Goal: Transaction & Acquisition: Purchase product/service

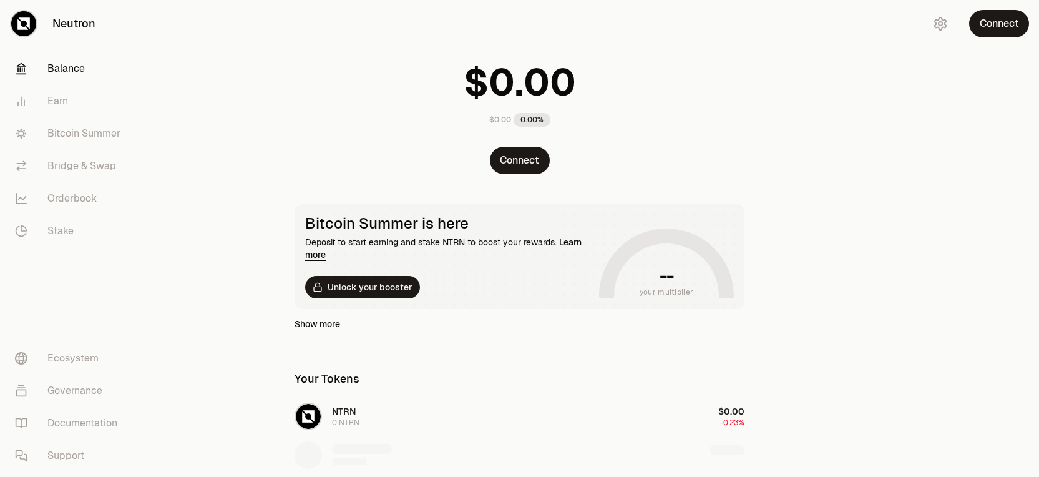
scroll to position [62, 0]
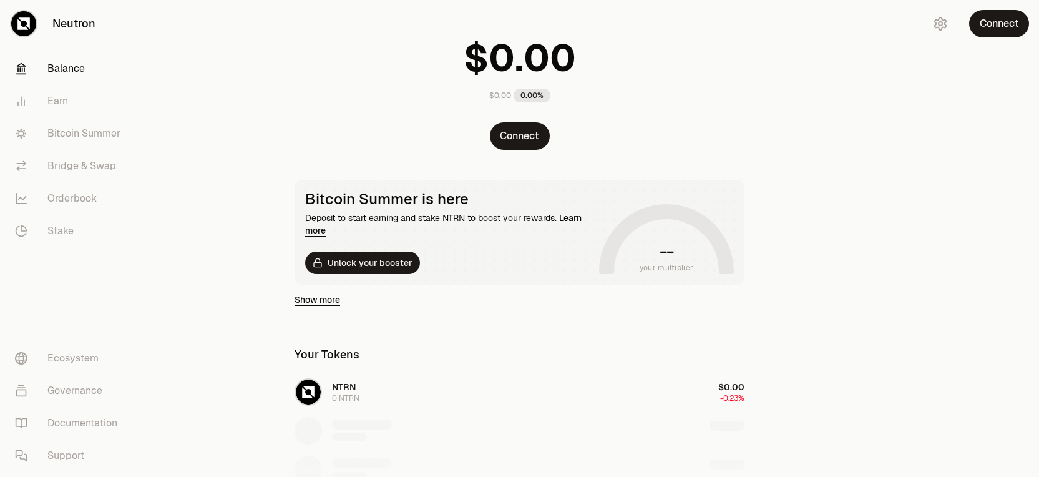
click at [330, 301] on link "Show more" at bounding box center [318, 299] width 46 height 12
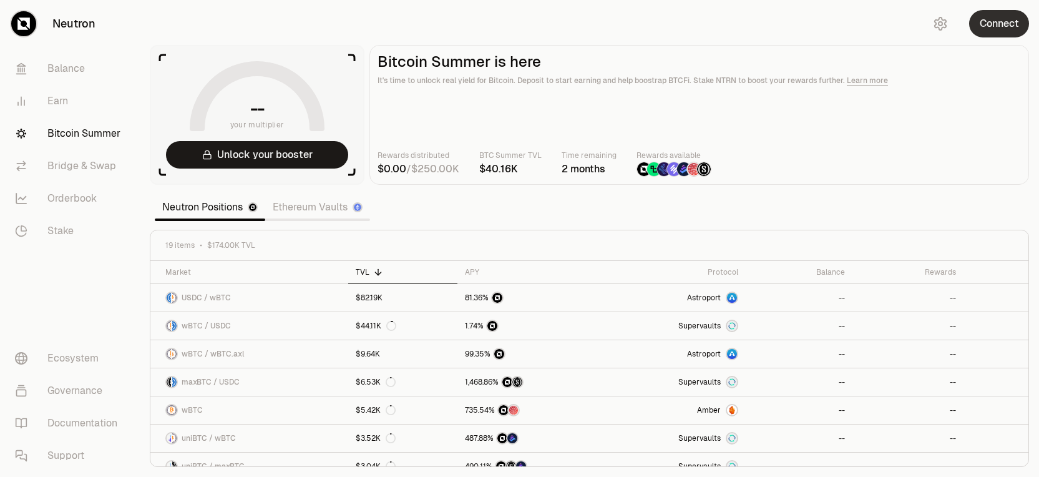
click at [990, 19] on button "Connect" at bounding box center [999, 23] width 60 height 27
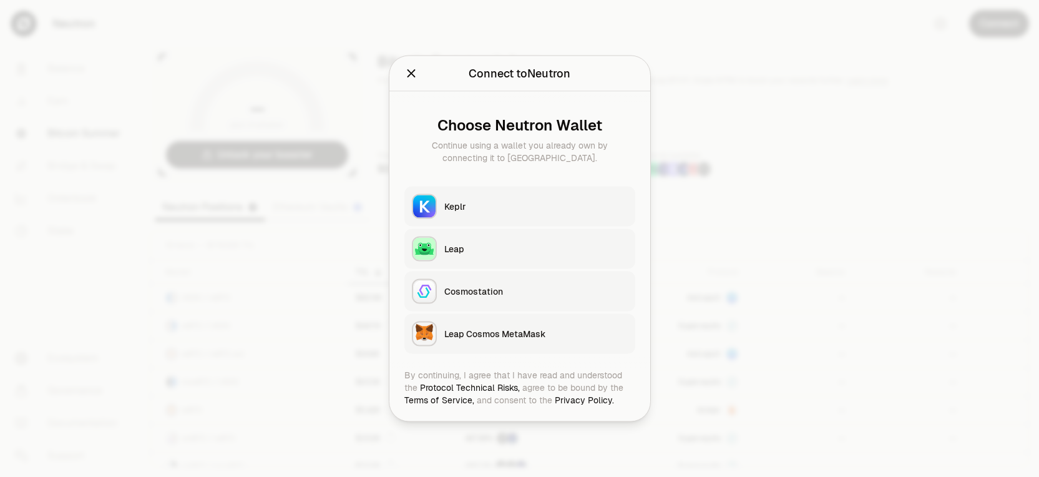
click at [410, 74] on icon "Close" at bounding box center [411, 73] width 8 height 8
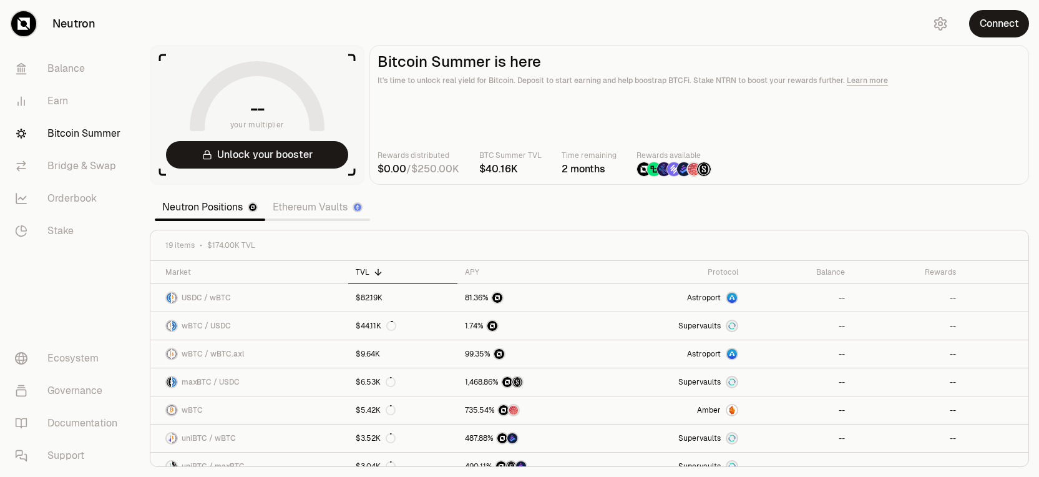
click at [325, 212] on link "Ethereum Vaults" at bounding box center [317, 207] width 105 height 25
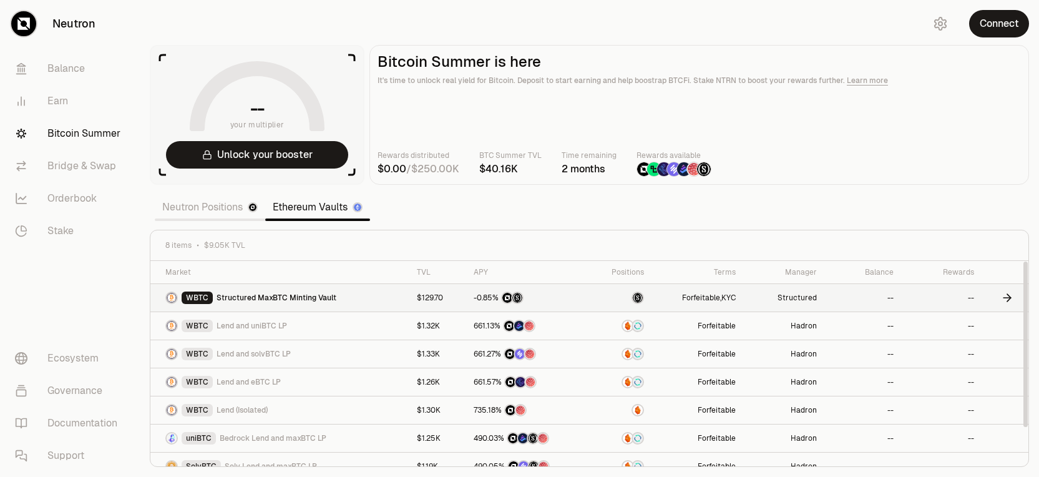
click at [341, 298] on link "WBTC Structured MaxBTC Minting Vault" at bounding box center [279, 297] width 259 height 27
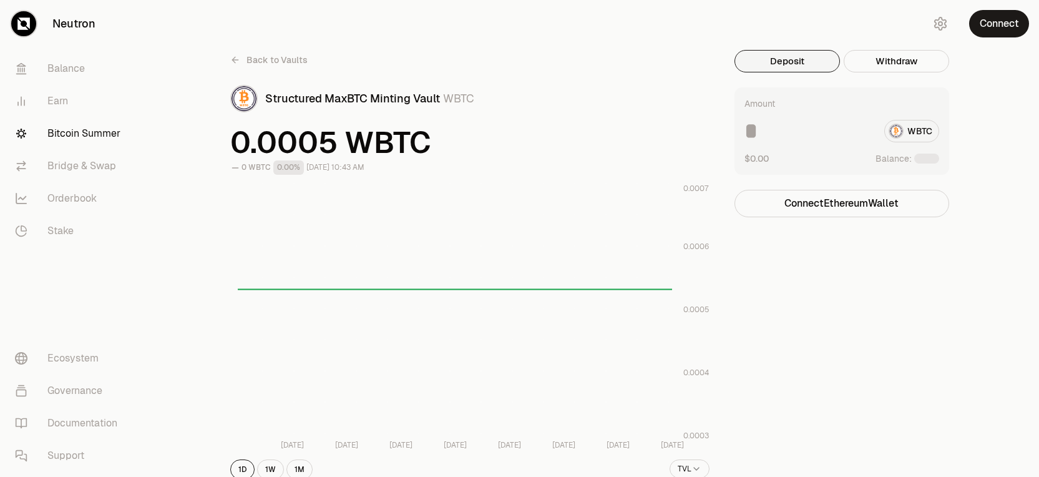
click at [769, 63] on button "Deposit" at bounding box center [787, 61] width 105 height 22
click at [999, 28] on button "Connect" at bounding box center [999, 23] width 60 height 27
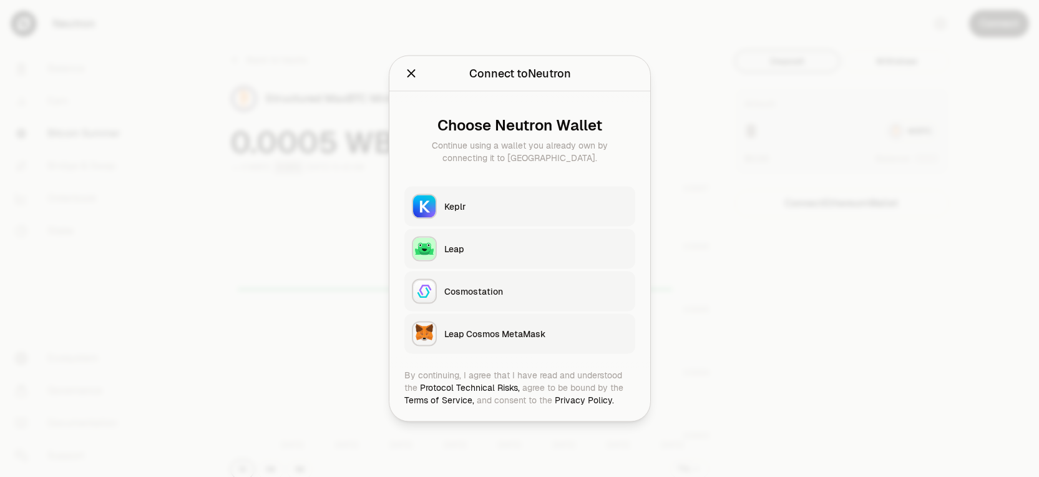
click at [414, 74] on icon "Close" at bounding box center [411, 74] width 14 height 14
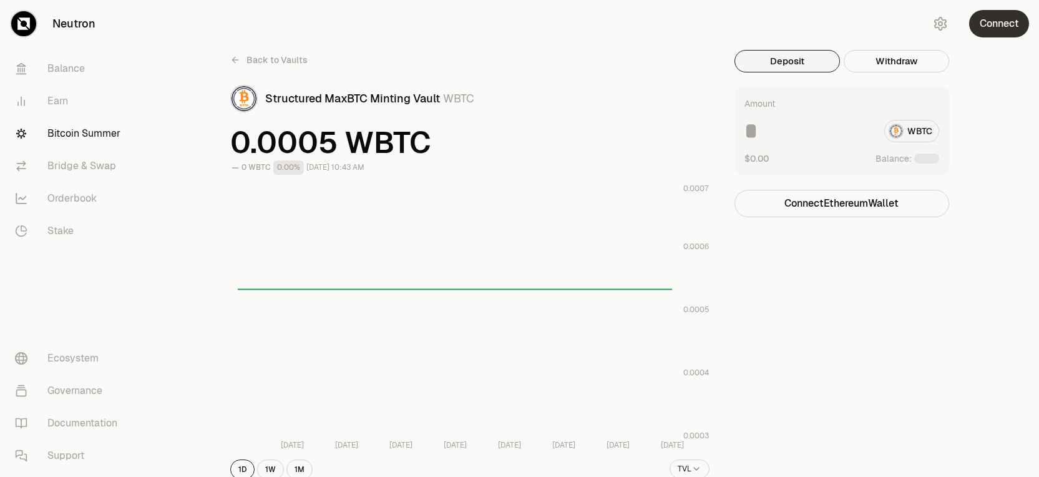
click at [1007, 36] on button "Connect" at bounding box center [999, 23] width 60 height 27
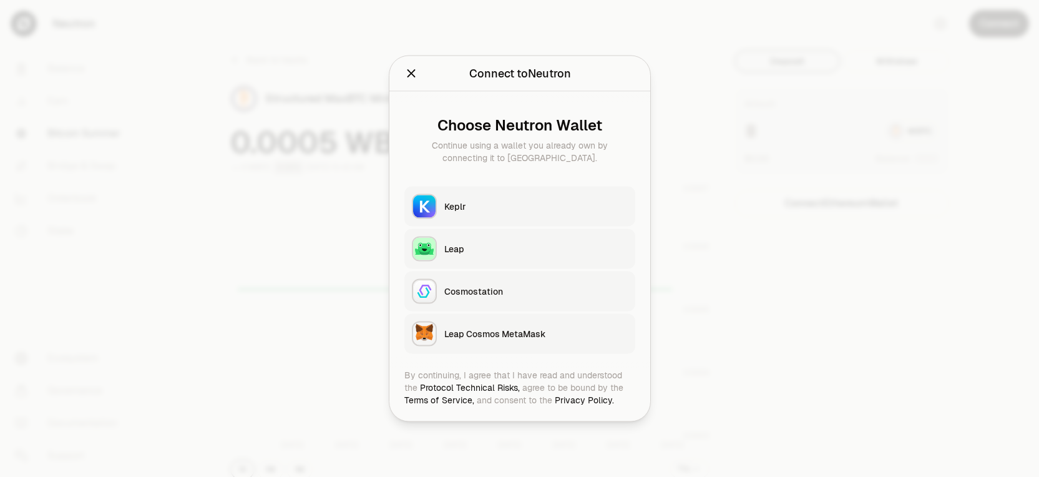
click at [411, 74] on icon "Close" at bounding box center [411, 73] width 8 height 8
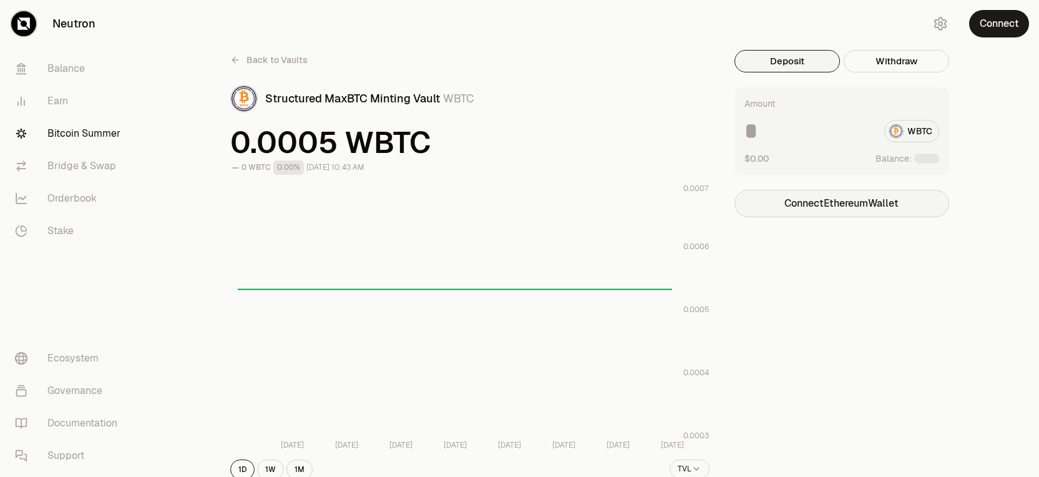
click at [859, 195] on button "Connect Ethereum Wallet" at bounding box center [842, 203] width 215 height 27
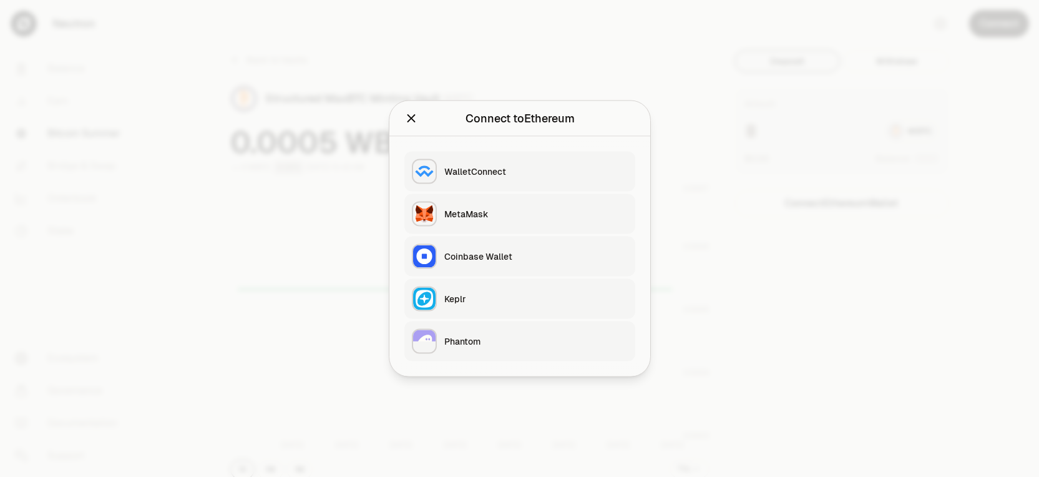
click at [483, 212] on div "MetaMask" at bounding box center [535, 214] width 183 height 12
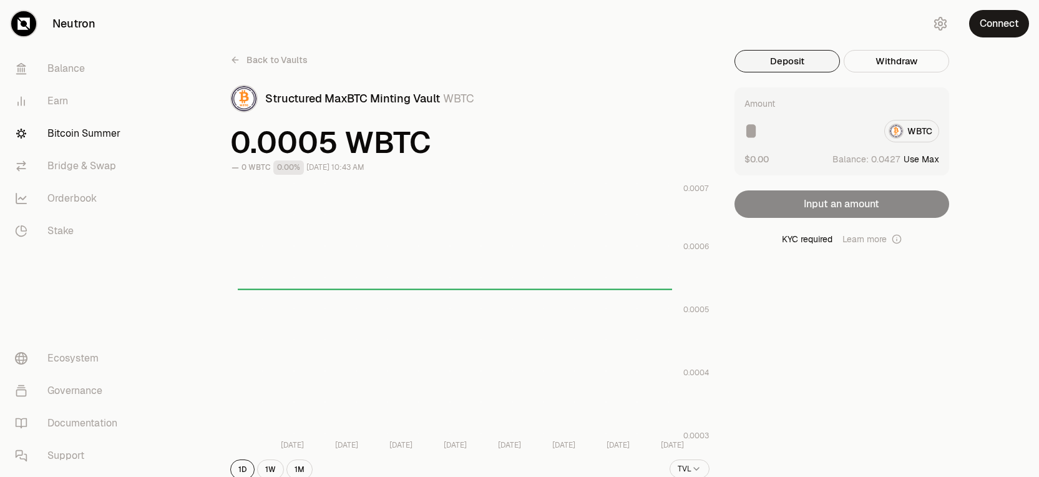
click at [788, 66] on button "Deposit" at bounding box center [787, 61] width 105 height 22
click at [784, 134] on input at bounding box center [809, 131] width 130 height 22
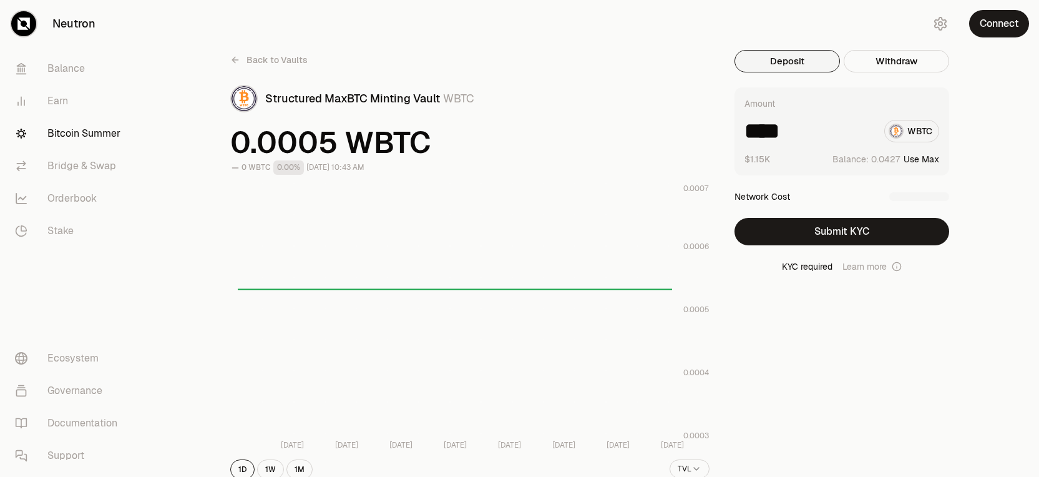
type input "****"
click at [279, 59] on span "Back to Vaults" at bounding box center [277, 60] width 61 height 12
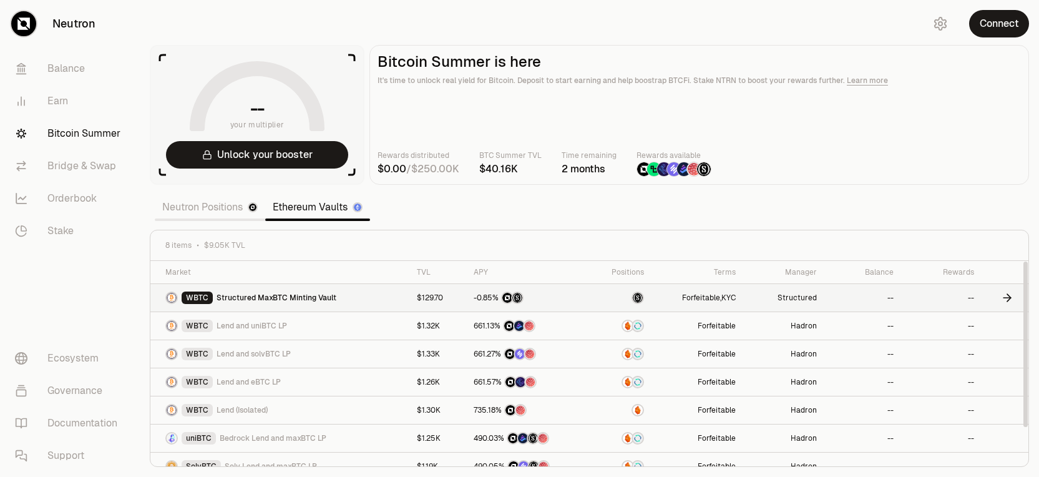
click at [308, 300] on span "Structured MaxBTC Minting Vault" at bounding box center [277, 298] width 120 height 10
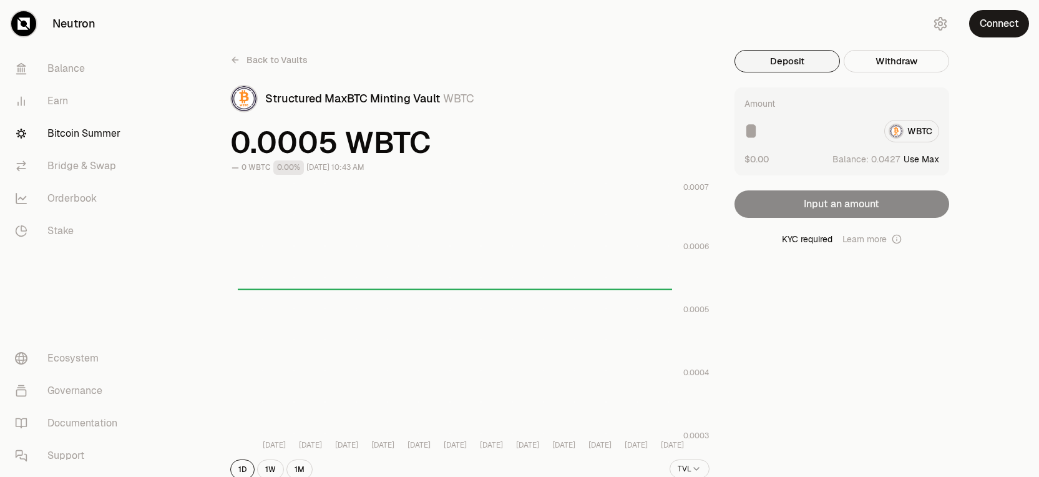
click at [252, 59] on span "Back to Vaults" at bounding box center [277, 60] width 61 height 12
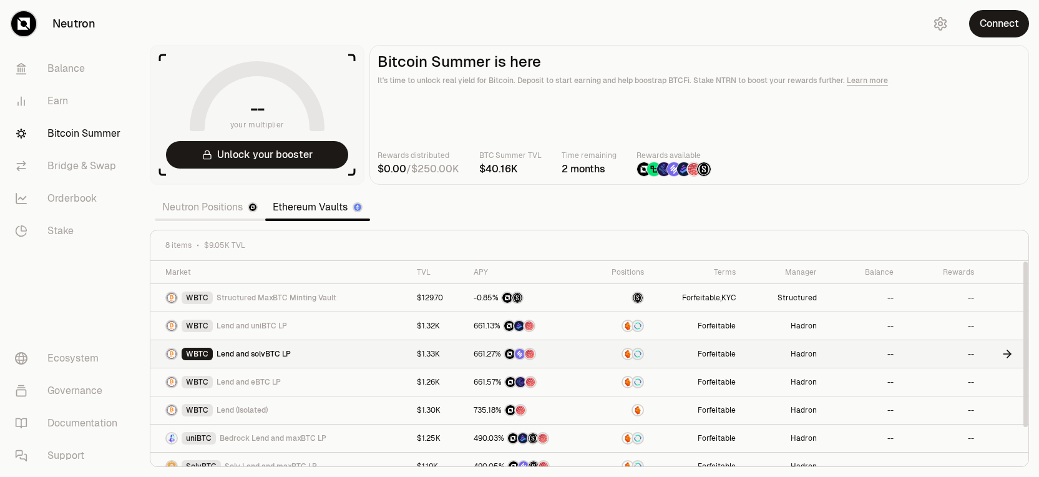
scroll to position [42, 0]
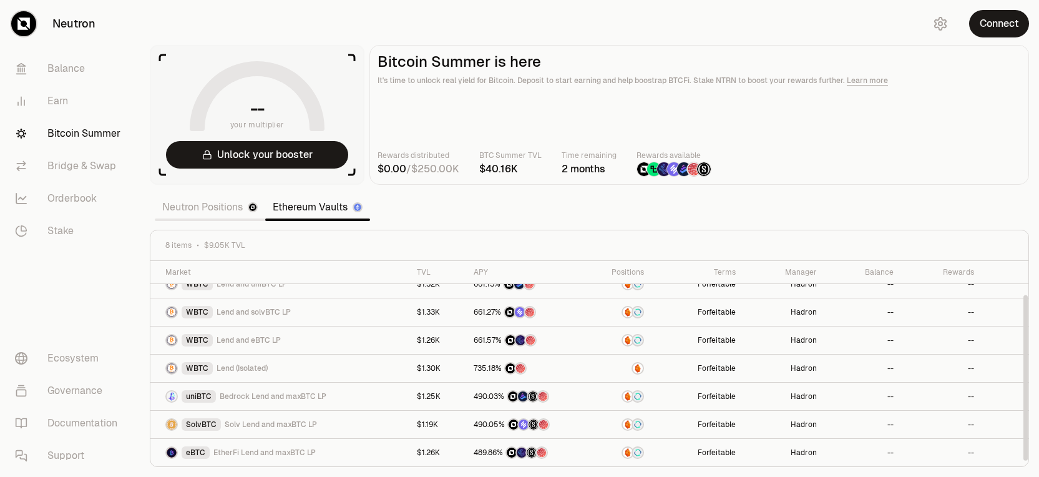
click at [228, 210] on link "Neutron Positions" at bounding box center [210, 207] width 110 height 25
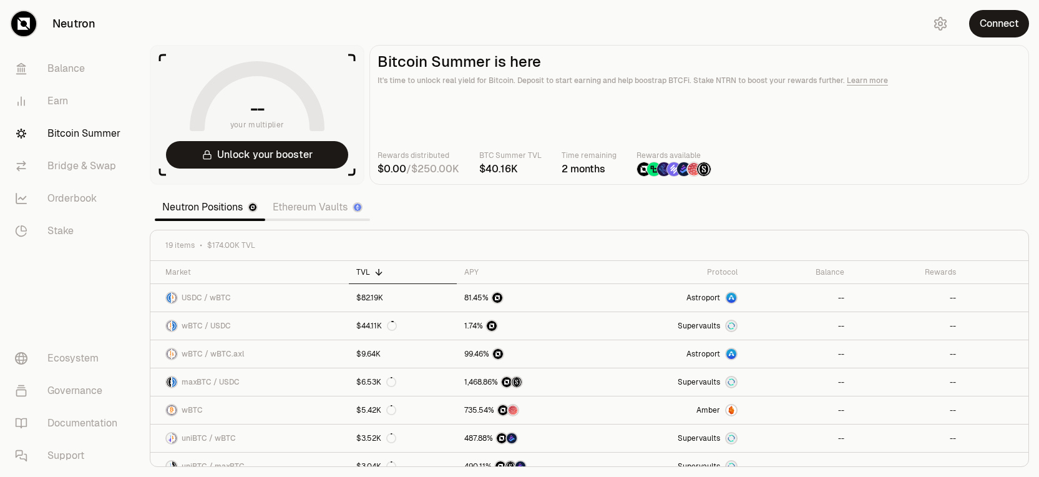
click at [311, 212] on link "Ethereum Vaults" at bounding box center [317, 207] width 105 height 25
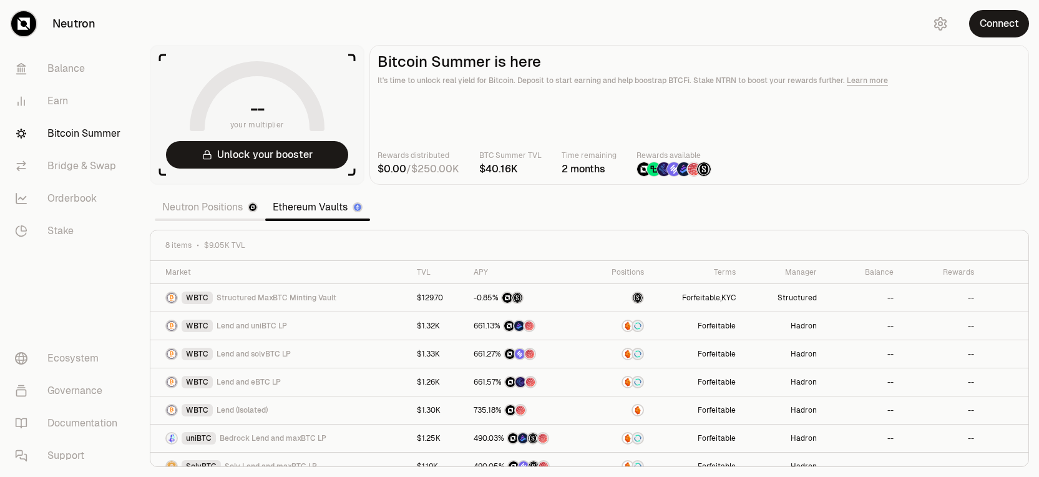
click at [304, 208] on link "Ethereum Vaults" at bounding box center [317, 207] width 105 height 25
click at [1005, 24] on button "Connect" at bounding box center [999, 23] width 60 height 27
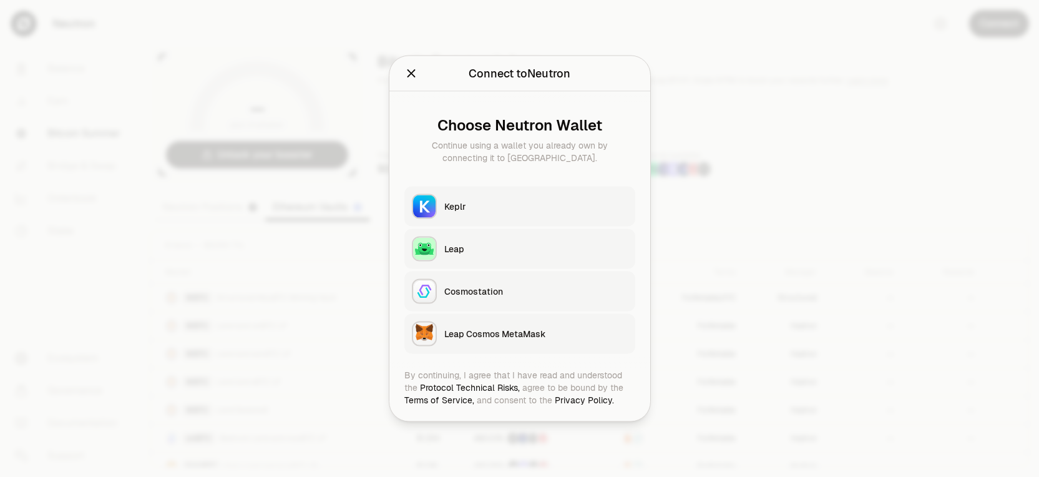
click at [406, 77] on icon "Close" at bounding box center [411, 74] width 14 height 14
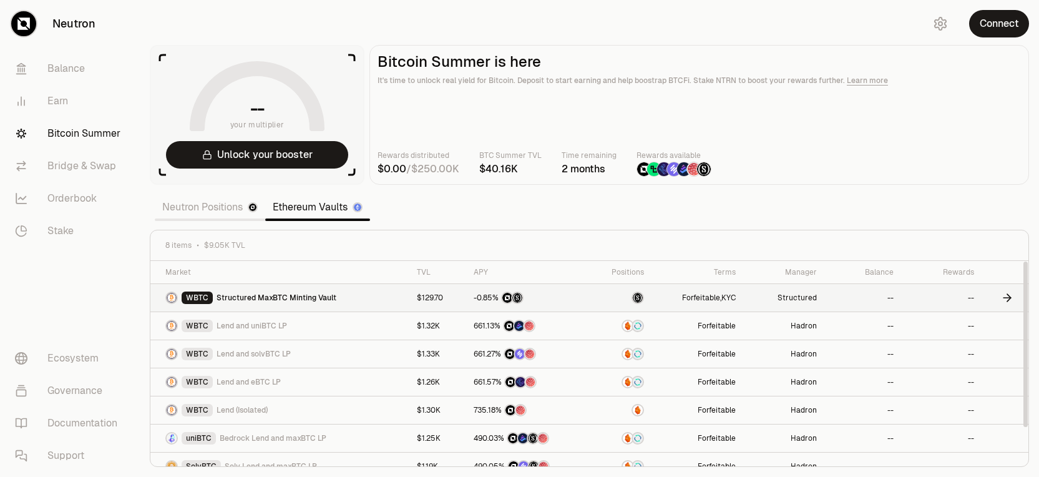
click at [288, 299] on span "Structured MaxBTC Minting Vault" at bounding box center [277, 298] width 120 height 10
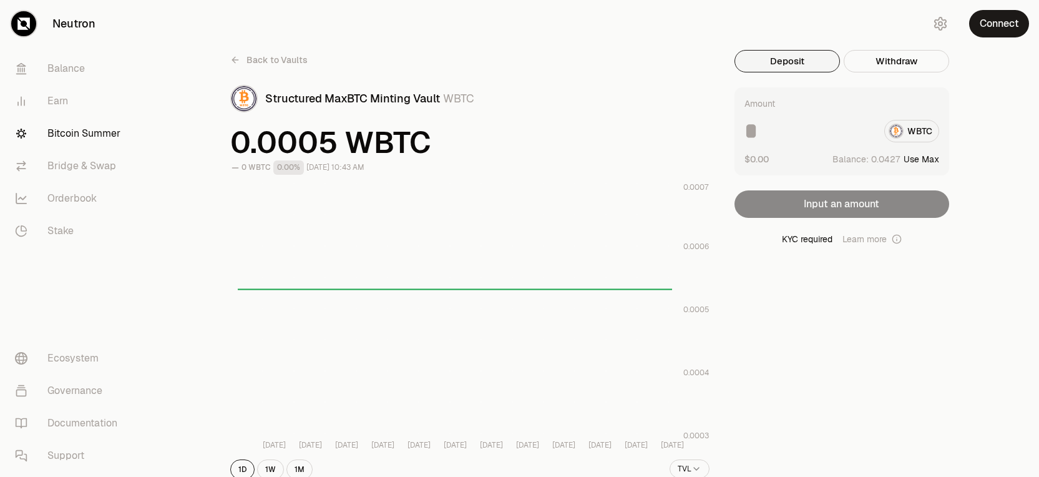
click at [929, 160] on button "Use Max" at bounding box center [922, 159] width 36 height 12
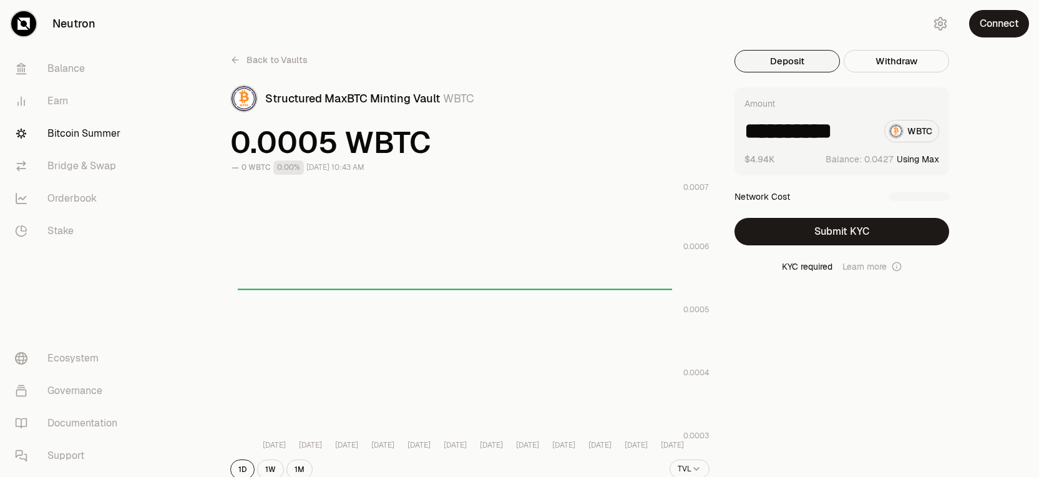
scroll to position [0, 2]
drag, startPoint x: 784, startPoint y: 129, endPoint x: 891, endPoint y: 129, distance: 107.3
click at [891, 129] on div "**********" at bounding box center [841, 131] width 195 height 22
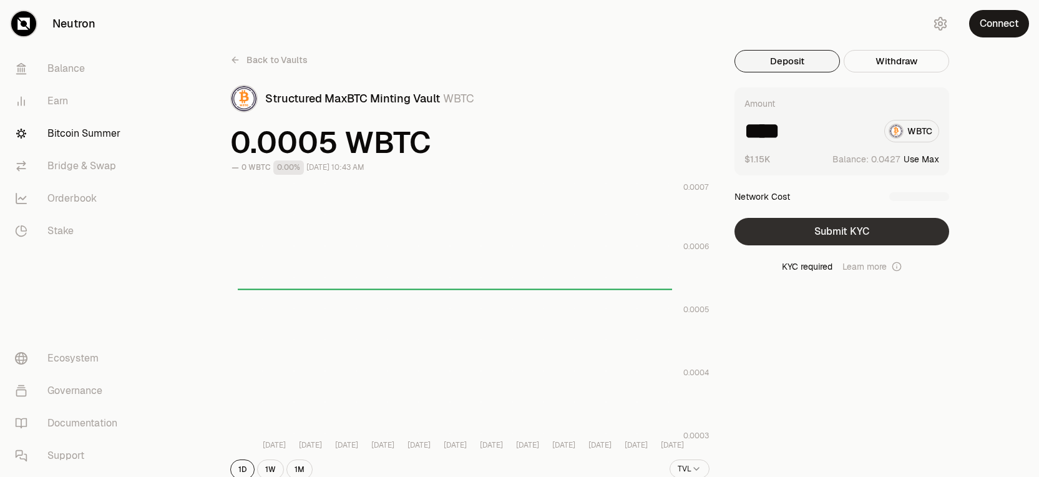
type input "****"
click at [805, 233] on button "Submit KYC" at bounding box center [842, 231] width 215 height 27
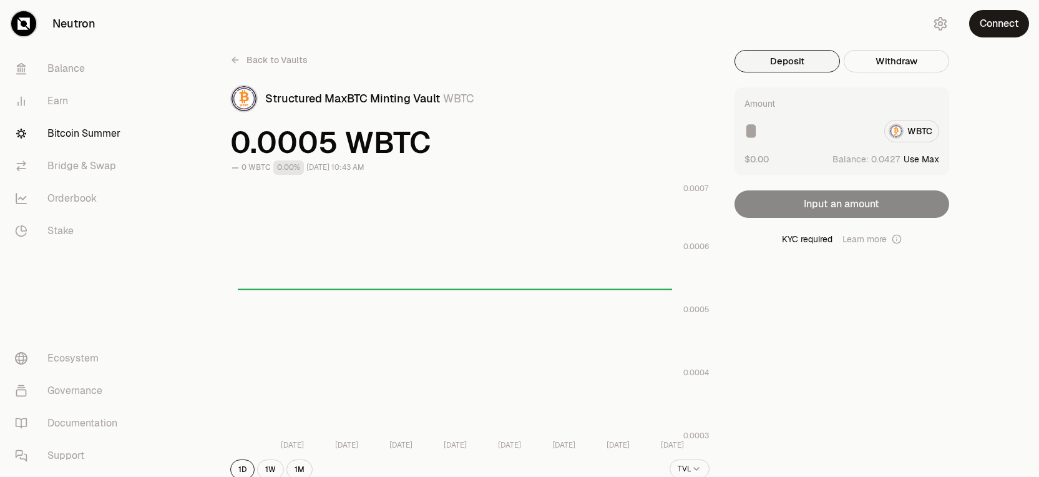
click at [811, 139] on input at bounding box center [809, 131] width 130 height 22
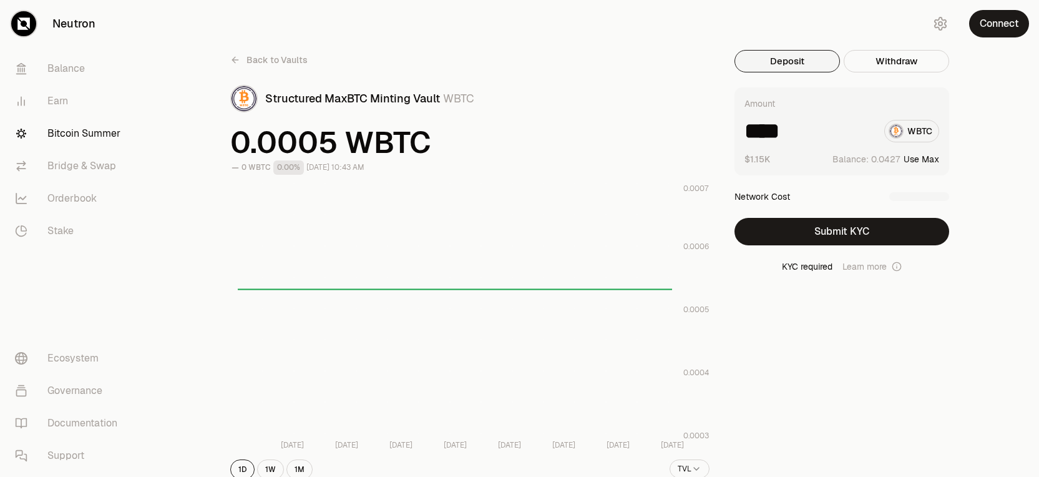
type input "****"
click at [806, 263] on div "KYC required Learn more" at bounding box center [842, 266] width 215 height 12
click at [887, 231] on button "Submit KYC" at bounding box center [842, 231] width 215 height 27
click at [867, 232] on button "Submit KYC" at bounding box center [842, 231] width 215 height 27
click at [878, 68] on button "Withdraw" at bounding box center [896, 61] width 105 height 22
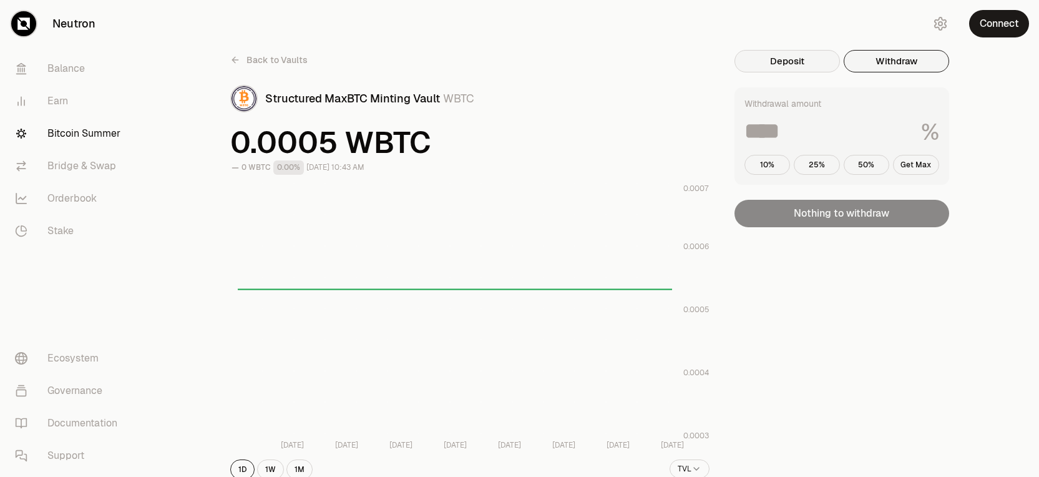
click at [779, 57] on button "Deposit" at bounding box center [787, 61] width 105 height 22
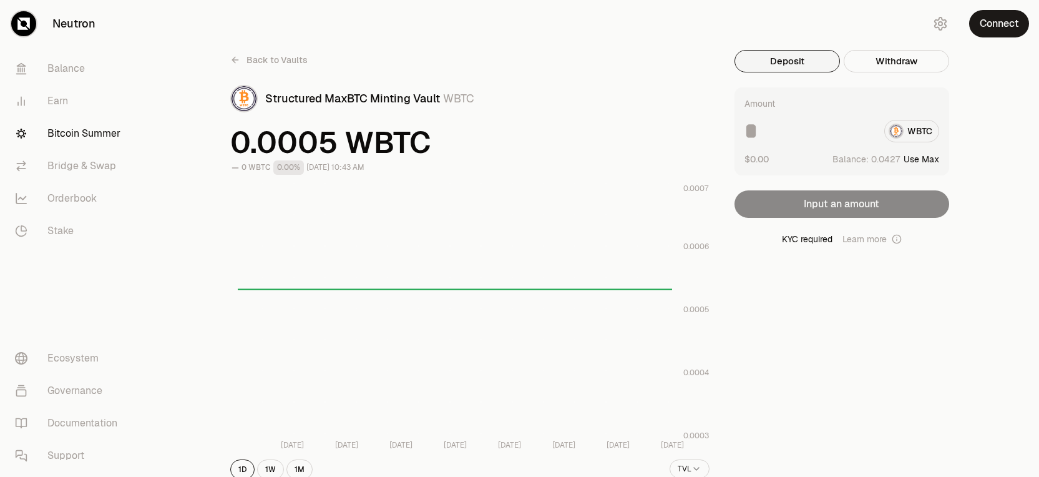
click at [804, 133] on input at bounding box center [809, 131] width 130 height 22
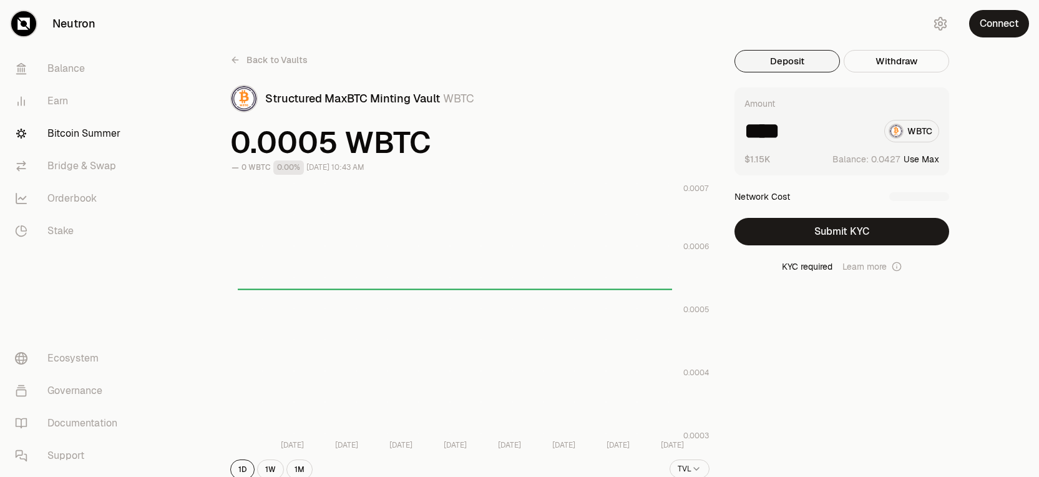
type input "****"
click at [862, 228] on button "Submit KYC" at bounding box center [842, 231] width 215 height 27
click at [873, 238] on button "Submit KYC" at bounding box center [842, 231] width 215 height 27
click at [233, 62] on icon at bounding box center [235, 60] width 10 height 10
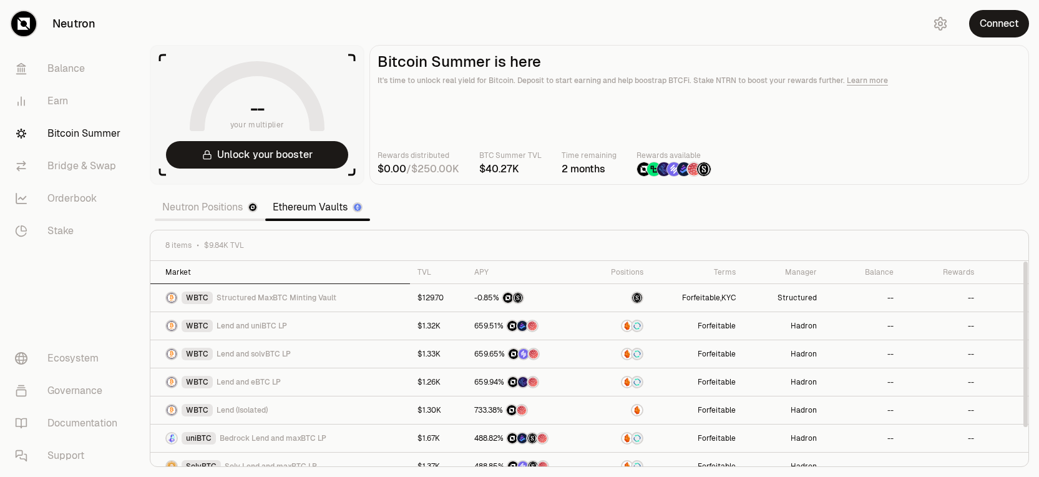
scroll to position [42, 0]
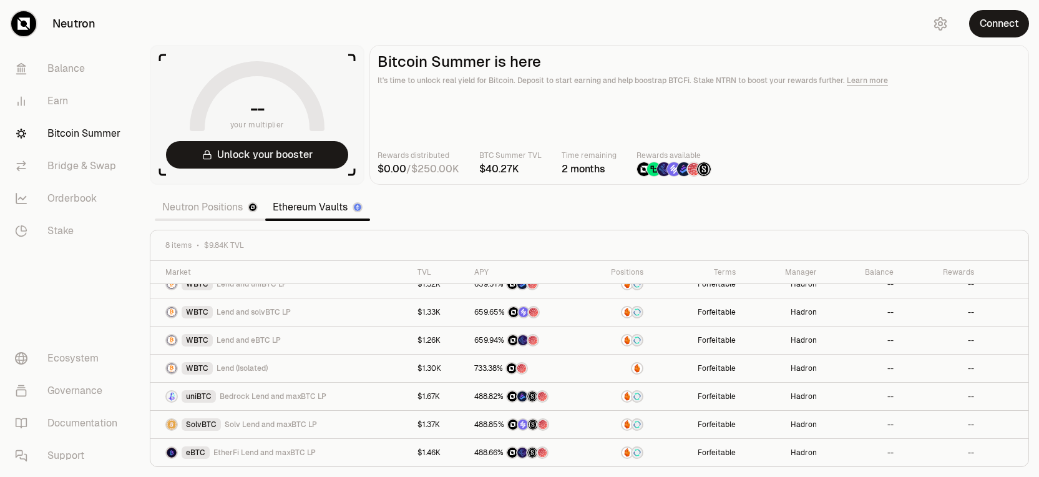
click at [142, 260] on section "-- your multiplier Unlock your booster Bitcoin Summer is here It's time to unlo…" at bounding box center [589, 238] width 899 height 477
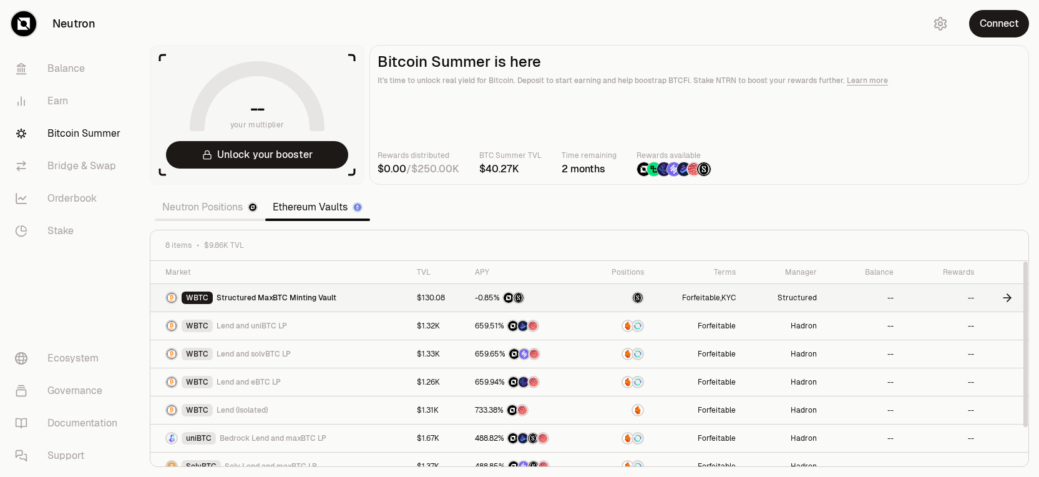
click at [373, 298] on link "WBTC Structured MaxBTC Minting Vault" at bounding box center [279, 297] width 259 height 27
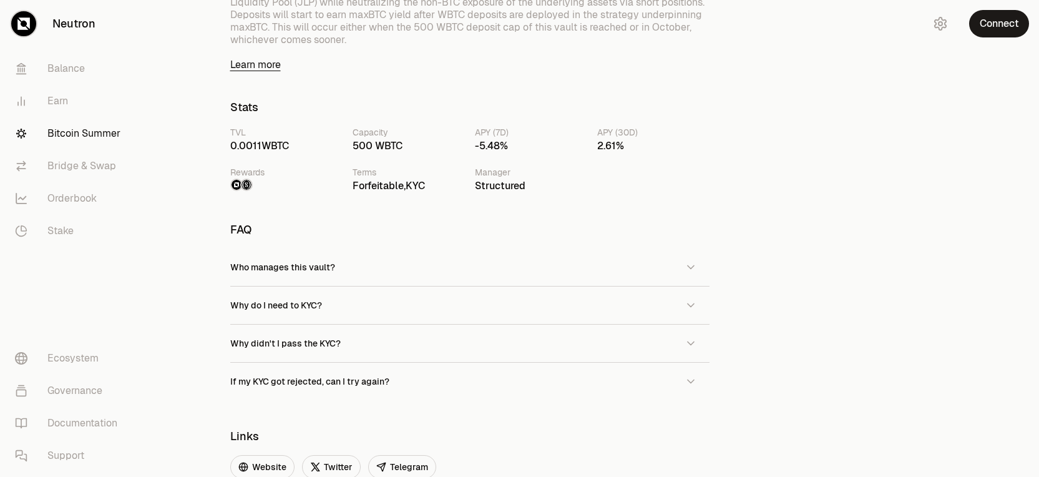
scroll to position [694, 0]
drag, startPoint x: 473, startPoint y: 147, endPoint x: 506, endPoint y: 147, distance: 33.1
click at [506, 147] on div "TVL Capacity 500 WBTC APY (7D) -5.48% APY (30D) 2.61% Rewards Terms Forfeitable…" at bounding box center [469, 158] width 479 height 67
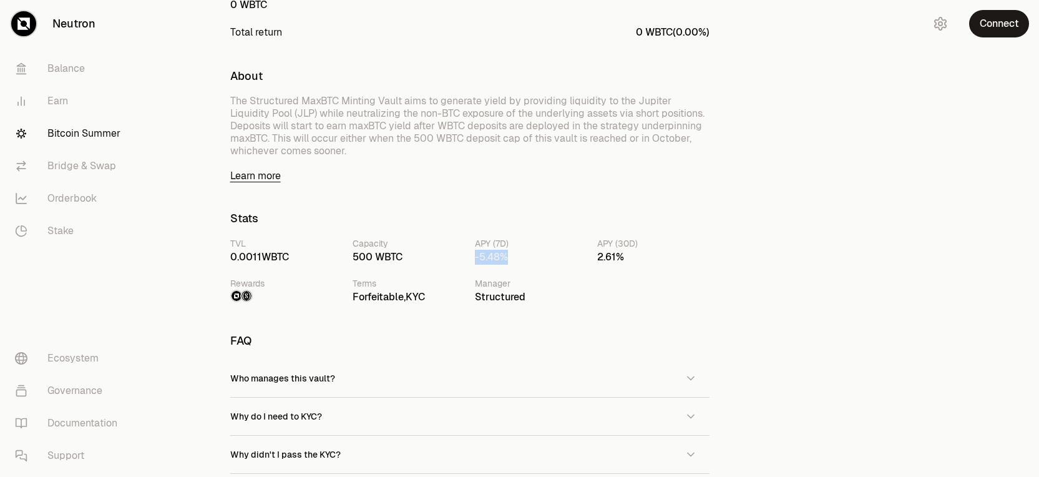
scroll to position [494, 0]
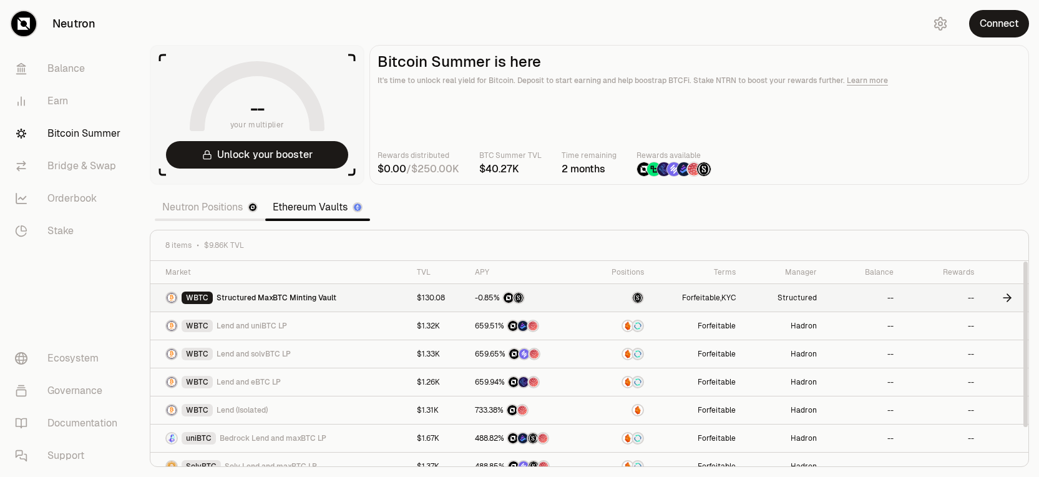
click at [306, 295] on span "Structured MaxBTC Minting Vault" at bounding box center [277, 298] width 120 height 10
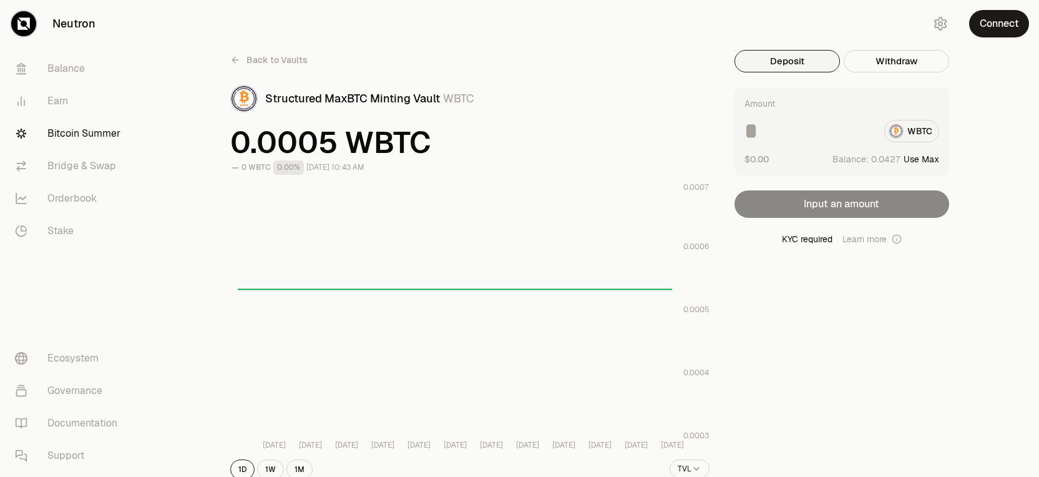
click at [239, 63] on icon at bounding box center [235, 60] width 10 height 10
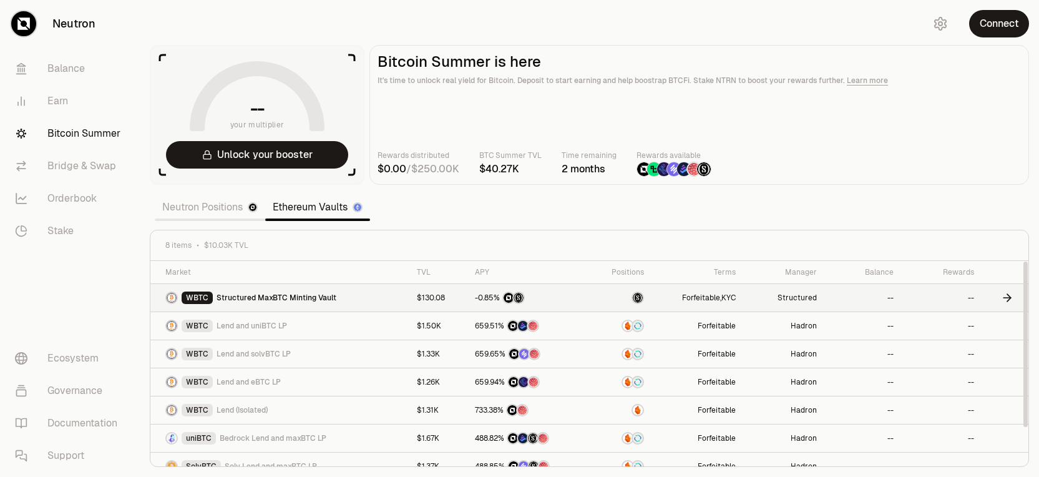
click at [318, 296] on span "Structured MaxBTC Minting Vault" at bounding box center [277, 298] width 120 height 10
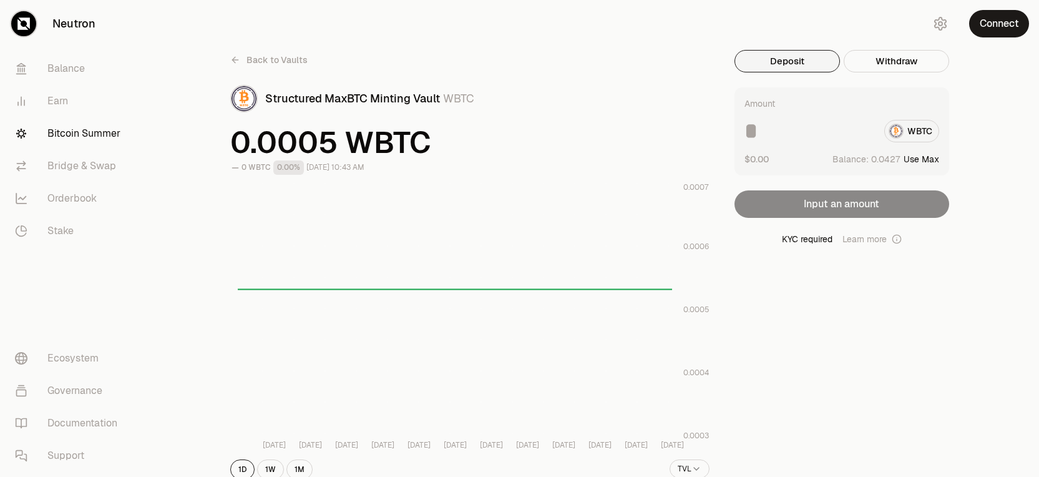
click at [808, 135] on input at bounding box center [809, 131] width 130 height 22
type input "*"
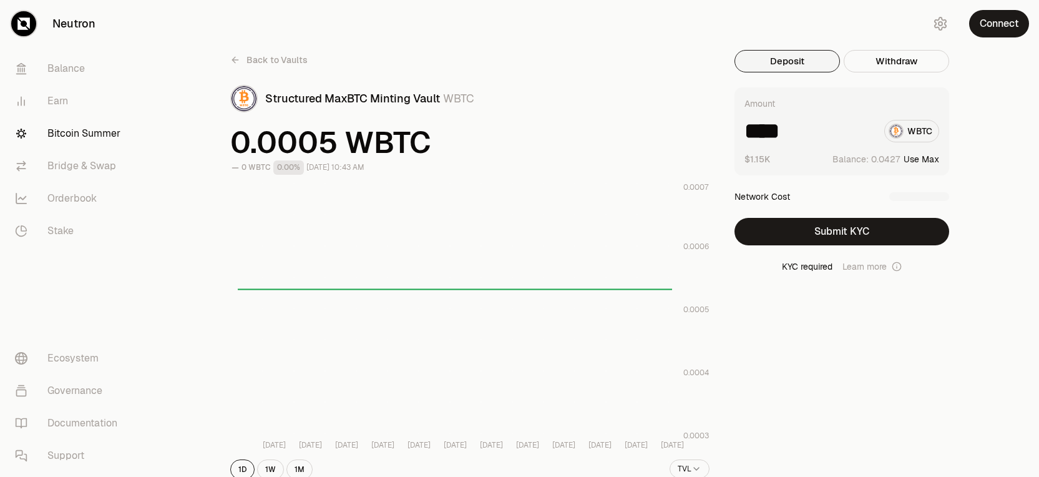
type input "****"
click at [876, 268] on link "Learn more" at bounding box center [871, 266] width 59 height 12
click at [876, 239] on button "Submit KYC" at bounding box center [842, 231] width 215 height 27
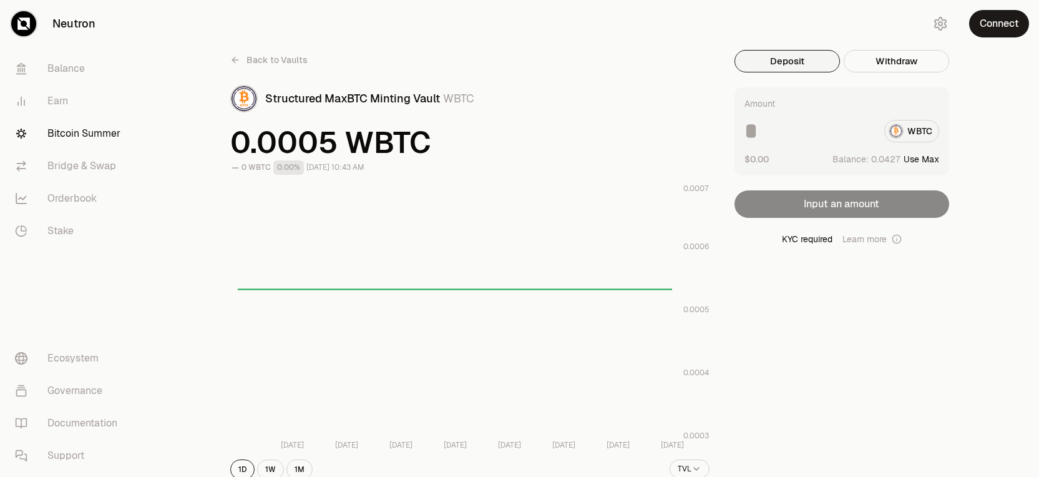
click at [848, 131] on input at bounding box center [809, 131] width 130 height 22
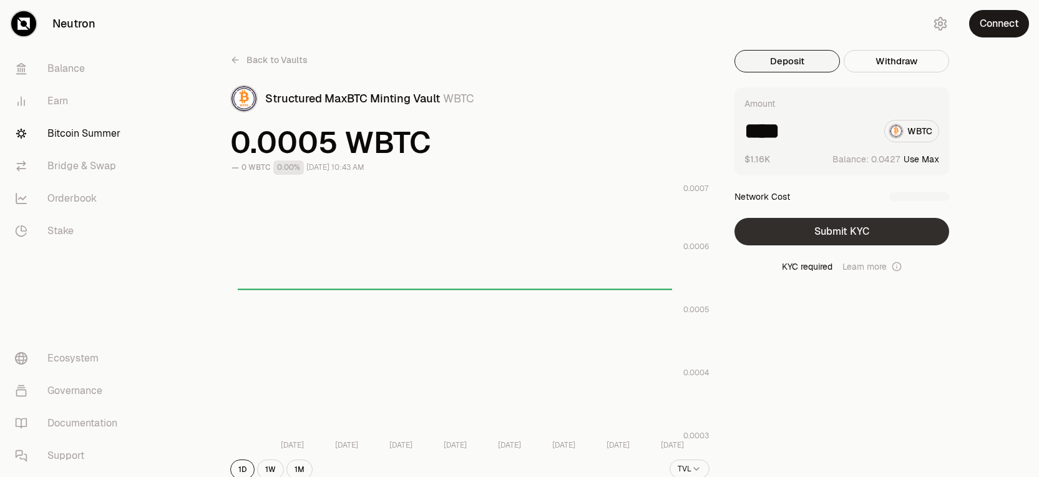
type input "****"
click at [844, 228] on button "Submit KYC" at bounding box center [842, 231] width 215 height 27
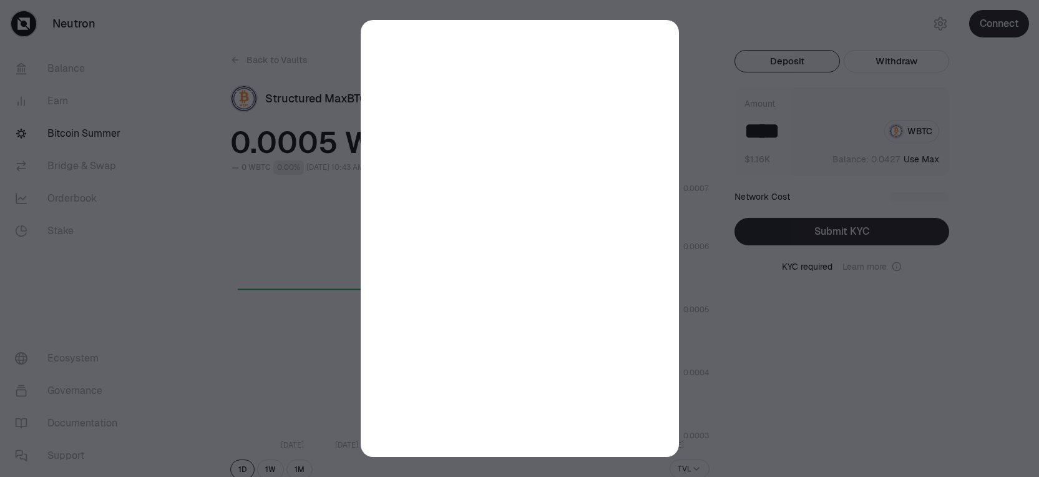
scroll to position [1, 0]
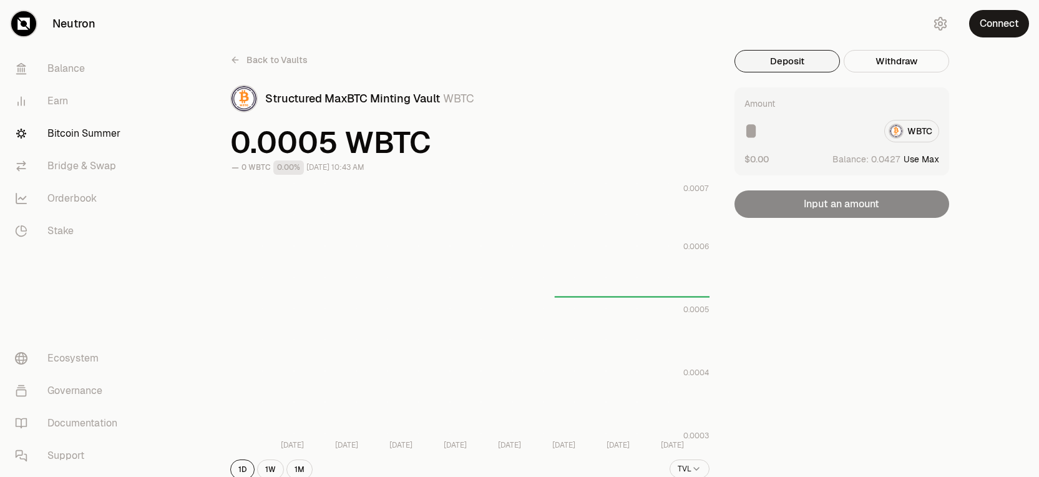
scroll to position [1, 0]
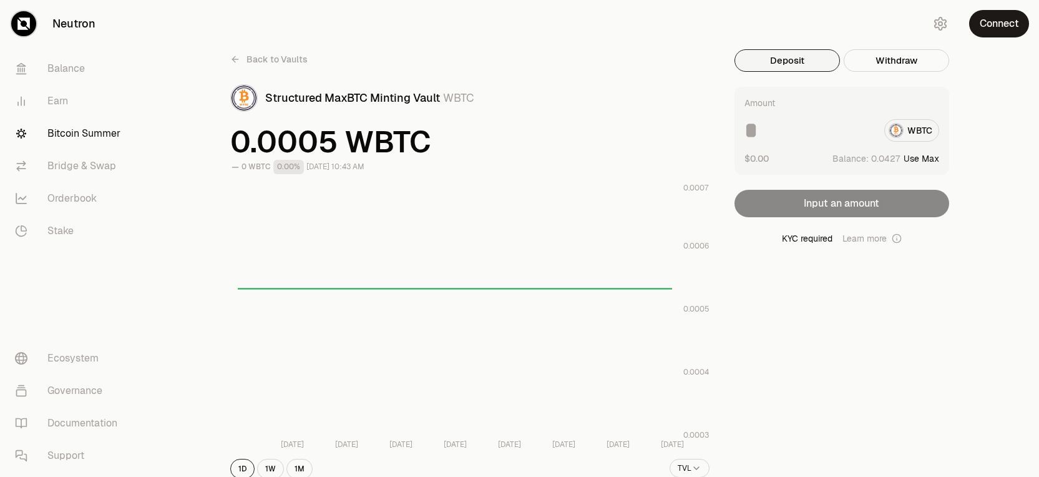
click at [825, 129] on input at bounding box center [809, 130] width 130 height 22
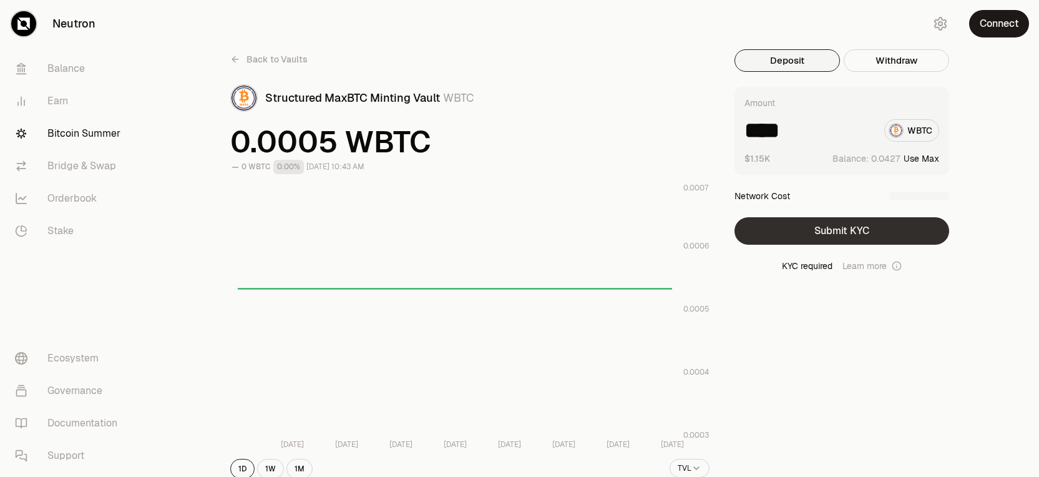
type input "****"
click at [837, 231] on button "Submit KYC" at bounding box center [842, 230] width 215 height 27
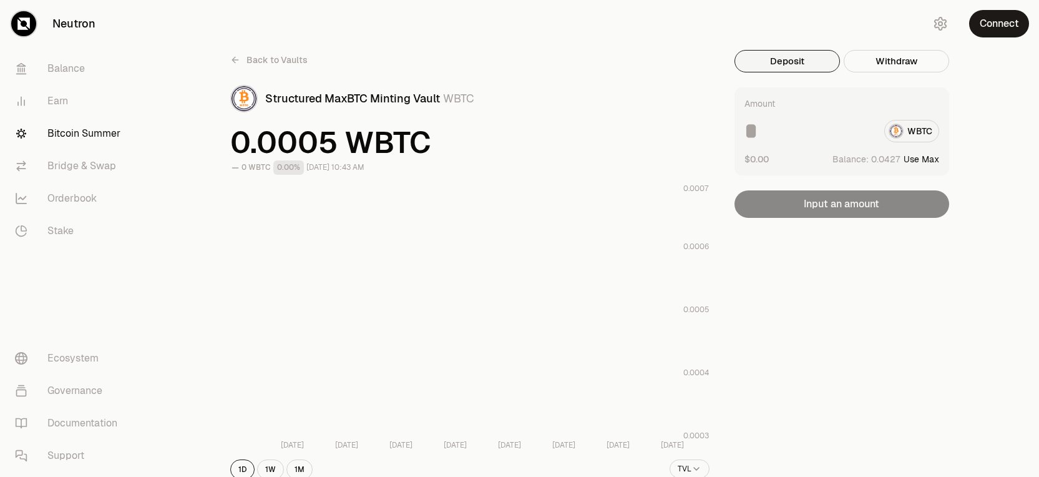
scroll to position [1, 0]
click at [808, 125] on input at bounding box center [809, 130] width 130 height 22
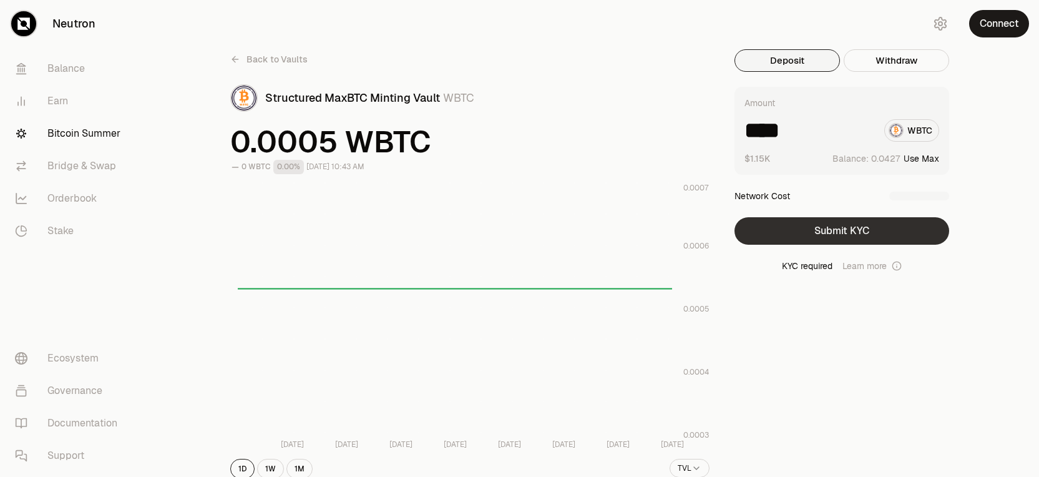
type input "****"
click at [831, 240] on button "Submit KYC" at bounding box center [842, 230] width 215 height 27
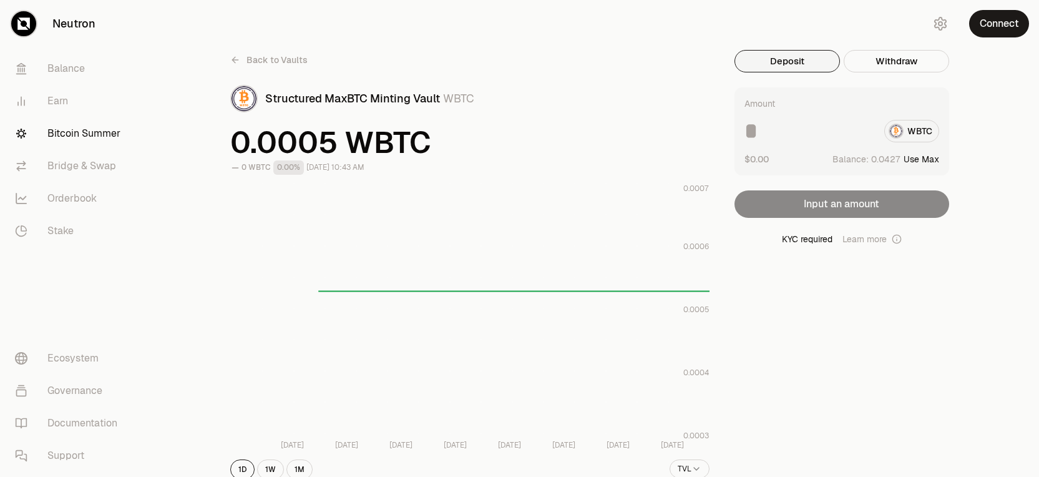
scroll to position [1, 0]
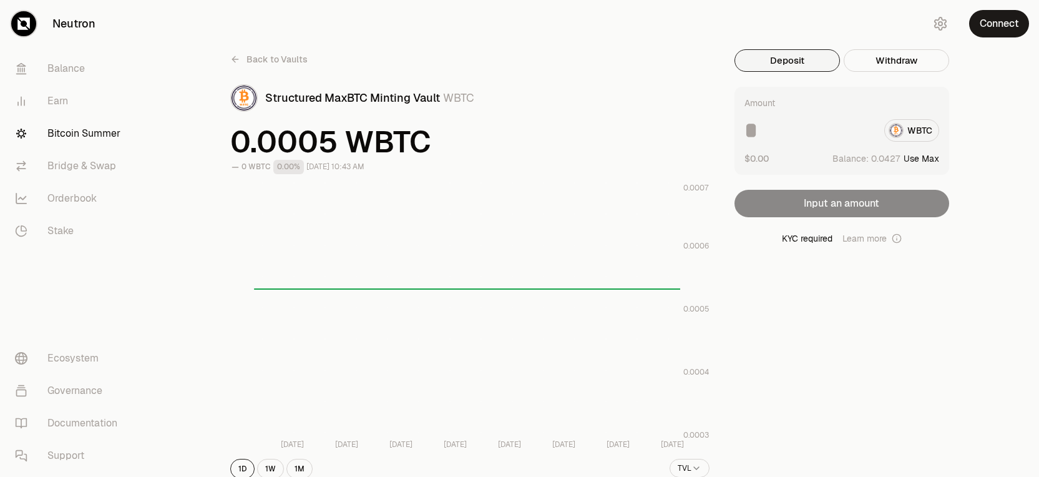
click at [266, 61] on span "Back to Vaults" at bounding box center [277, 59] width 61 height 12
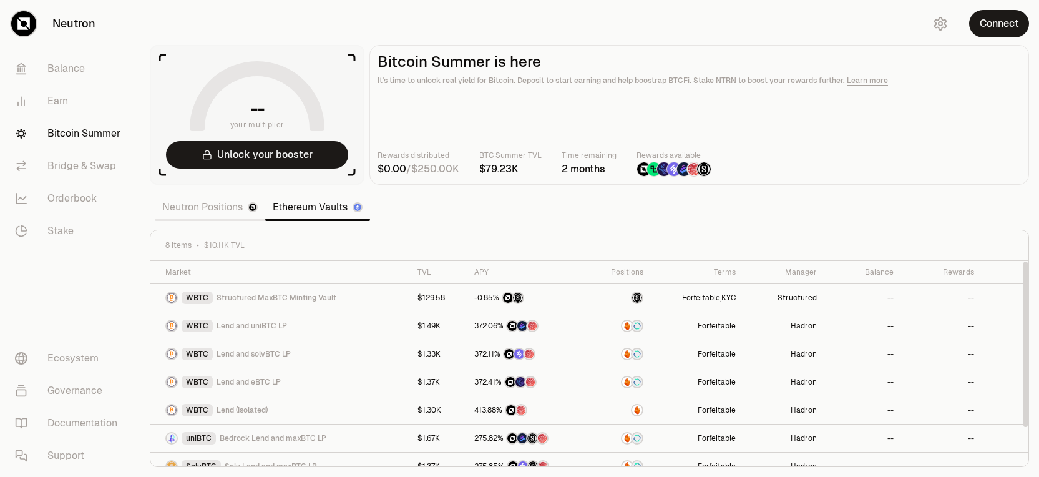
click at [216, 210] on link "Neutron Positions" at bounding box center [210, 207] width 110 height 25
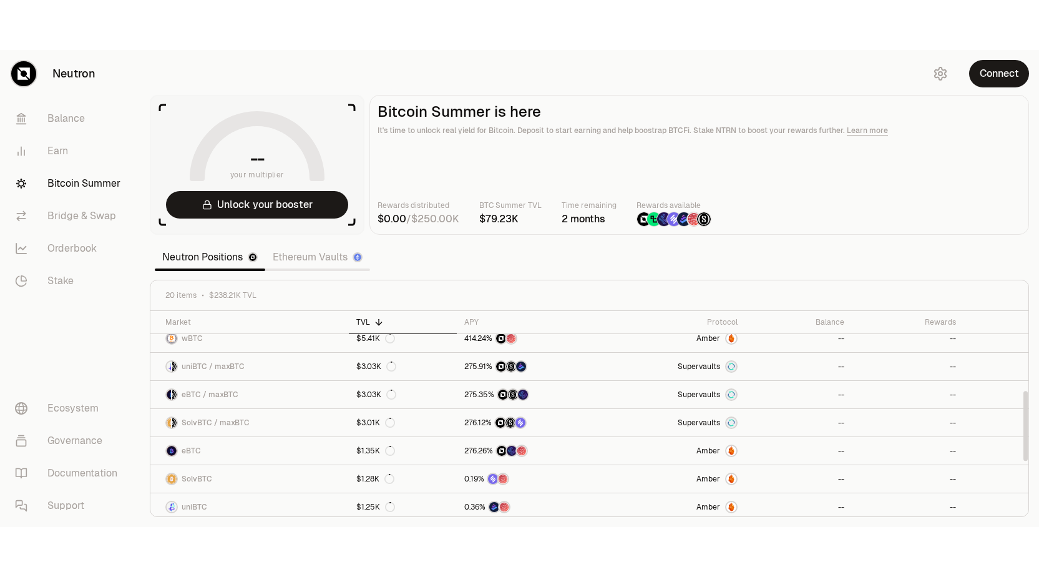
scroll to position [237, 0]
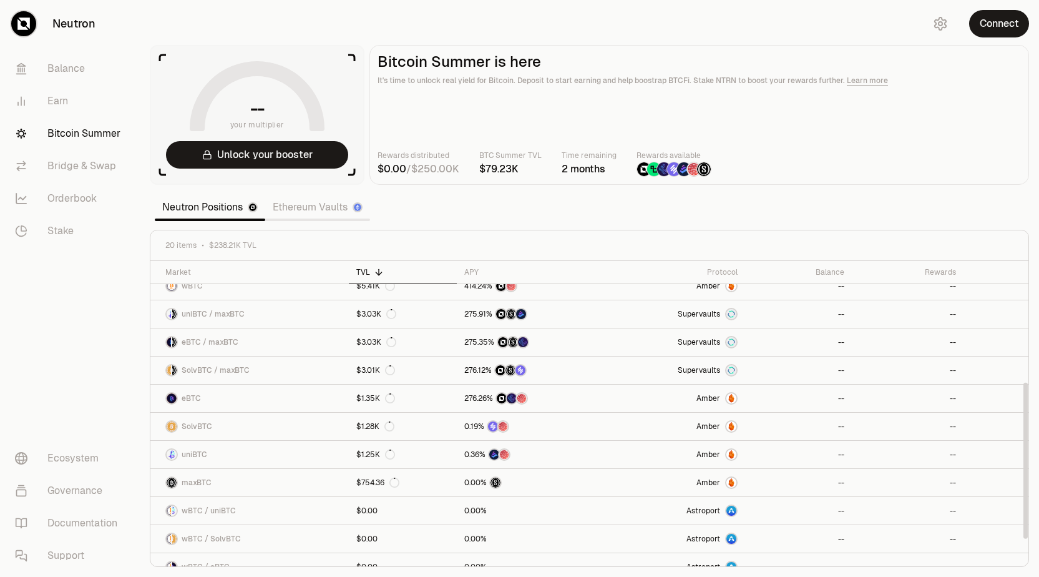
click at [135, 273] on nav "Balance Earn Bitcoin Summer Bridge & Swap Orderbook Stake Ecosystem Governance …" at bounding box center [70, 311] width 140 height 529
click at [259, 157] on button "Unlock your booster" at bounding box center [257, 154] width 182 height 27
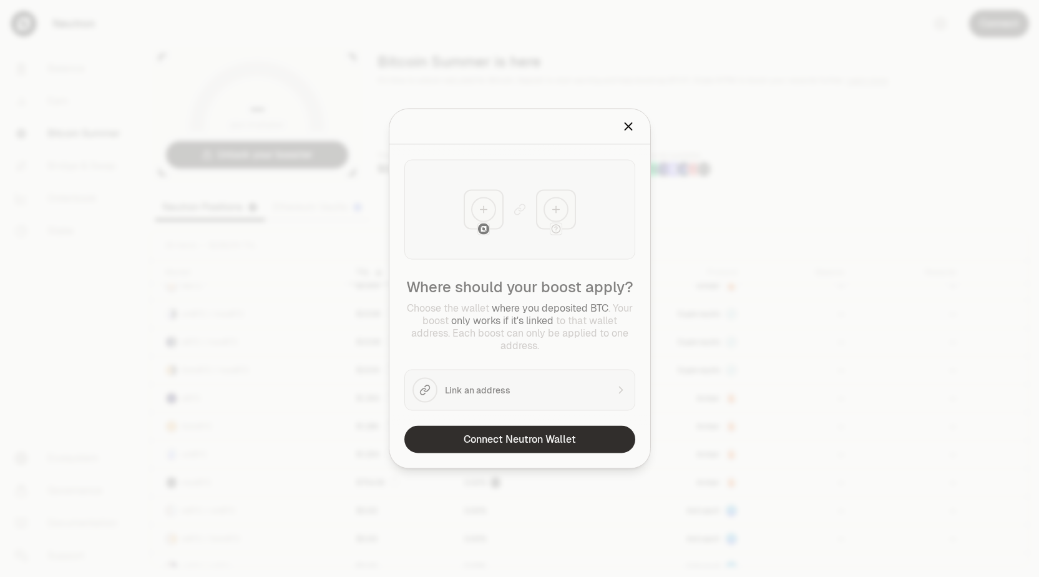
click at [540, 434] on button "Connect Neutron Wallet" at bounding box center [519, 439] width 231 height 27
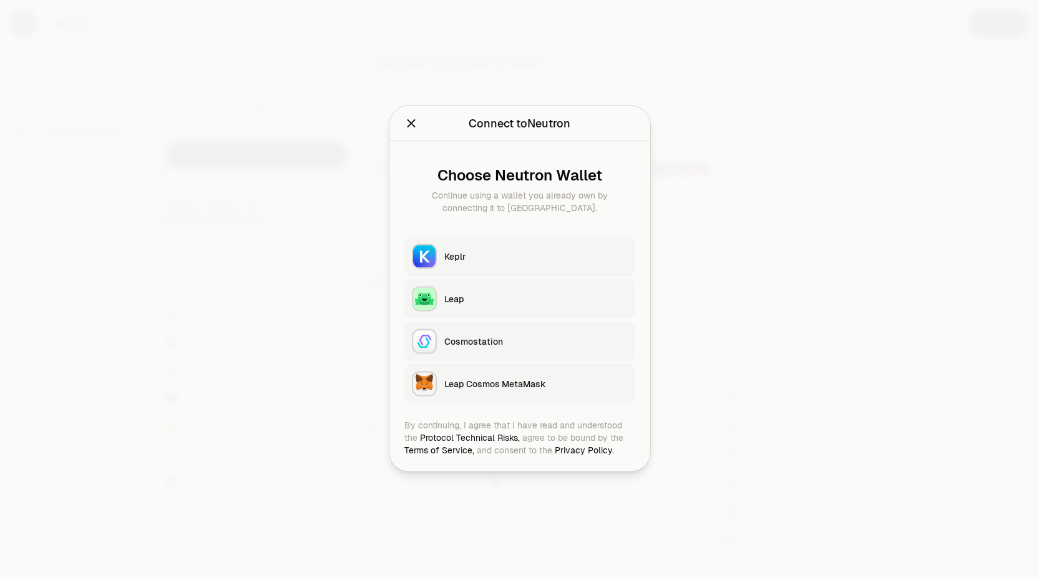
click at [482, 258] on div "Keplr" at bounding box center [535, 256] width 183 height 12
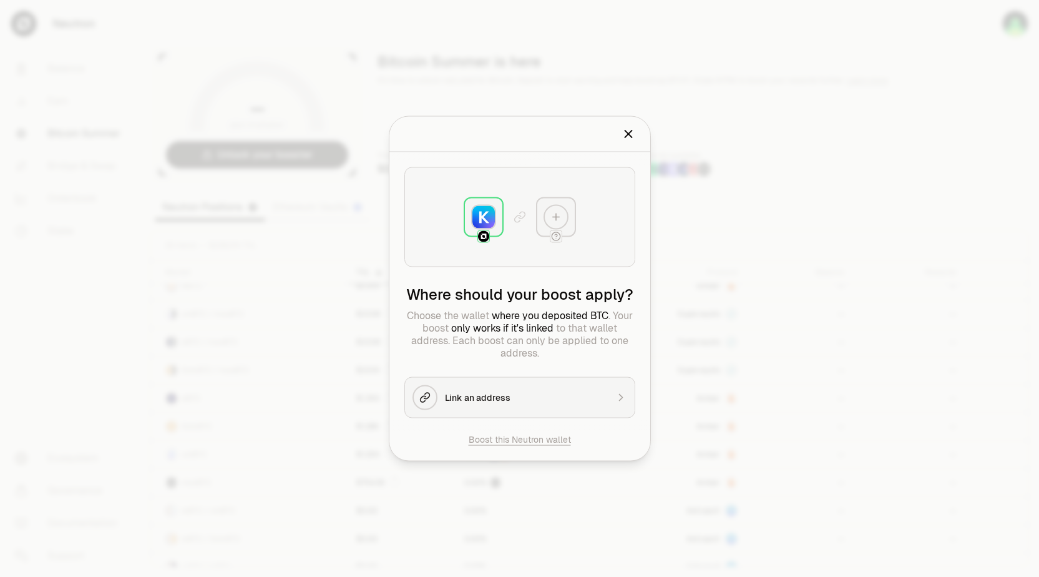
click at [625, 134] on icon "Close" at bounding box center [629, 134] width 14 height 14
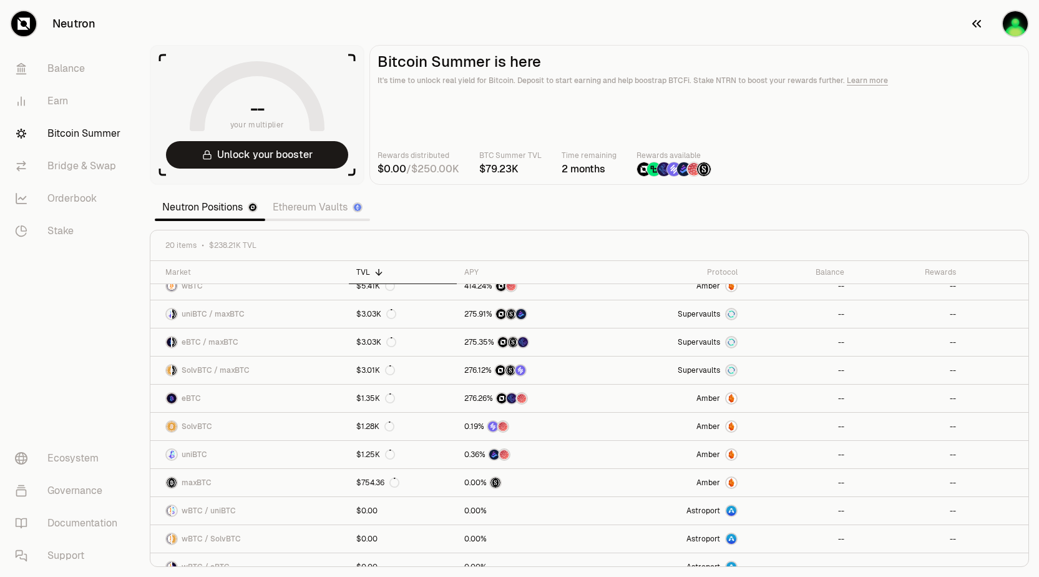
click at [1024, 31] on img "button" at bounding box center [1015, 23] width 25 height 25
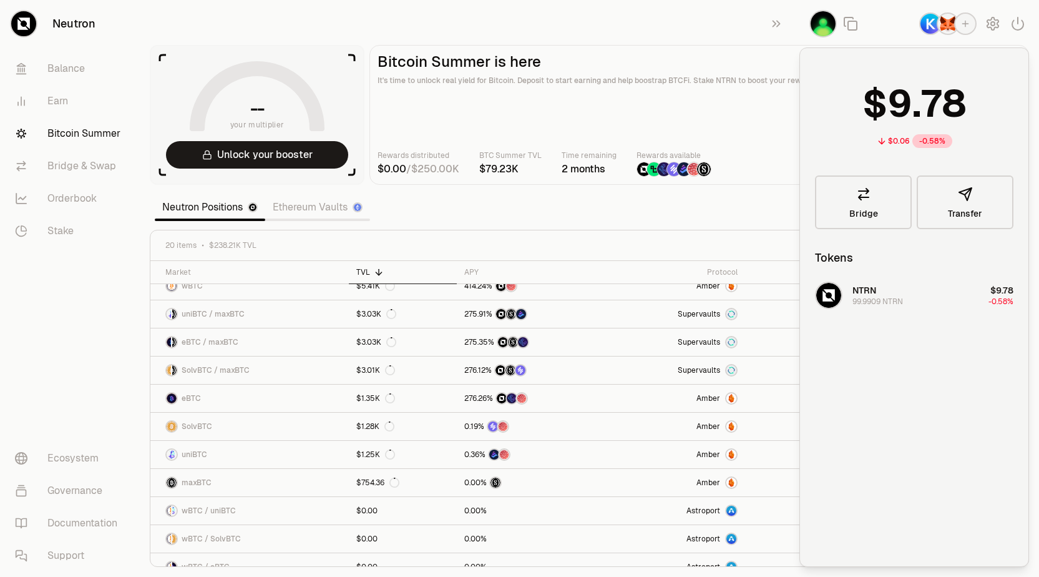
click at [924, 25] on img "button" at bounding box center [930, 24] width 20 height 20
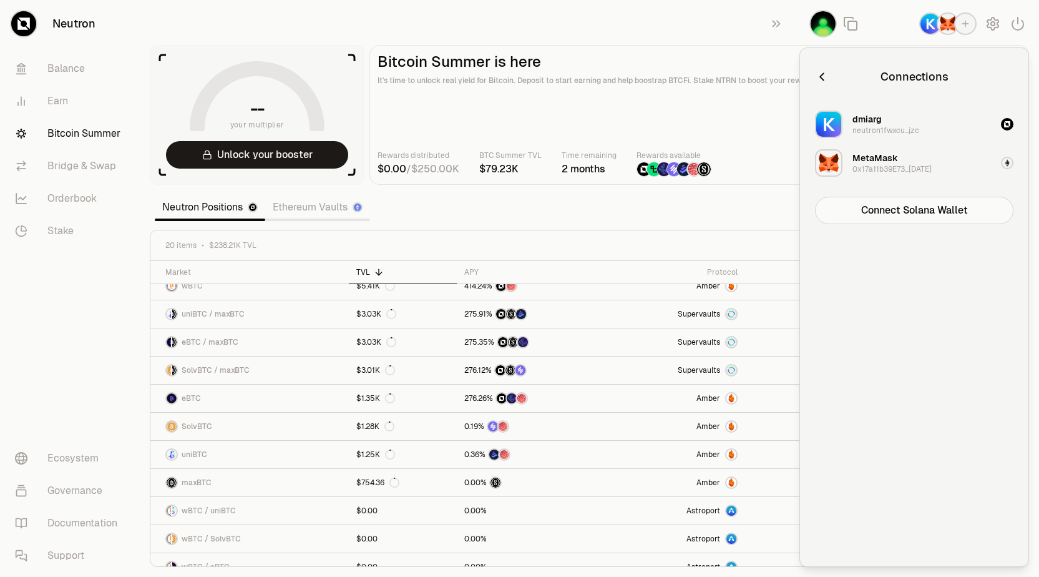
click at [821, 76] on icon "button" at bounding box center [822, 77] width 14 height 14
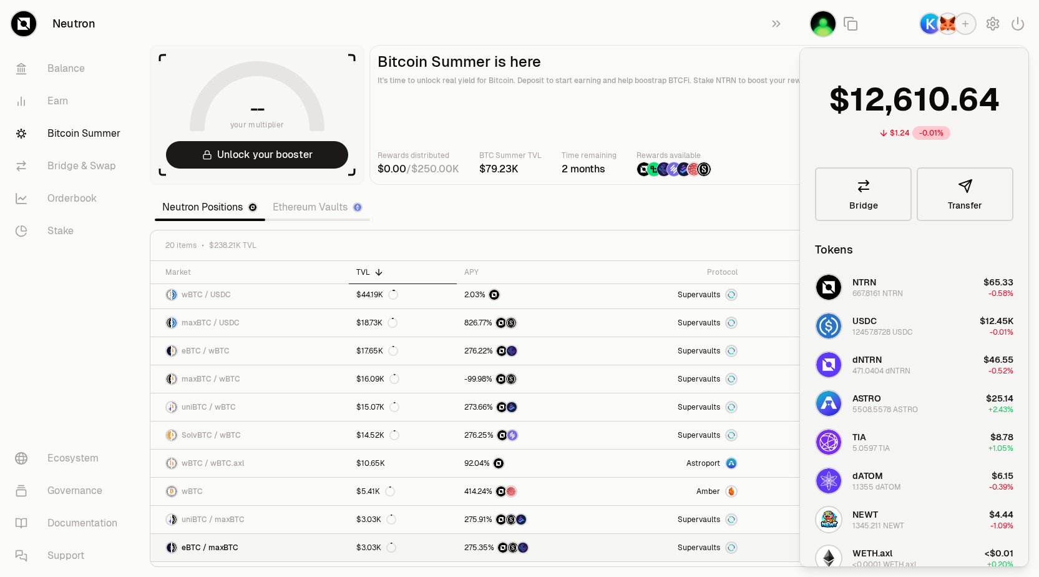
scroll to position [0, 0]
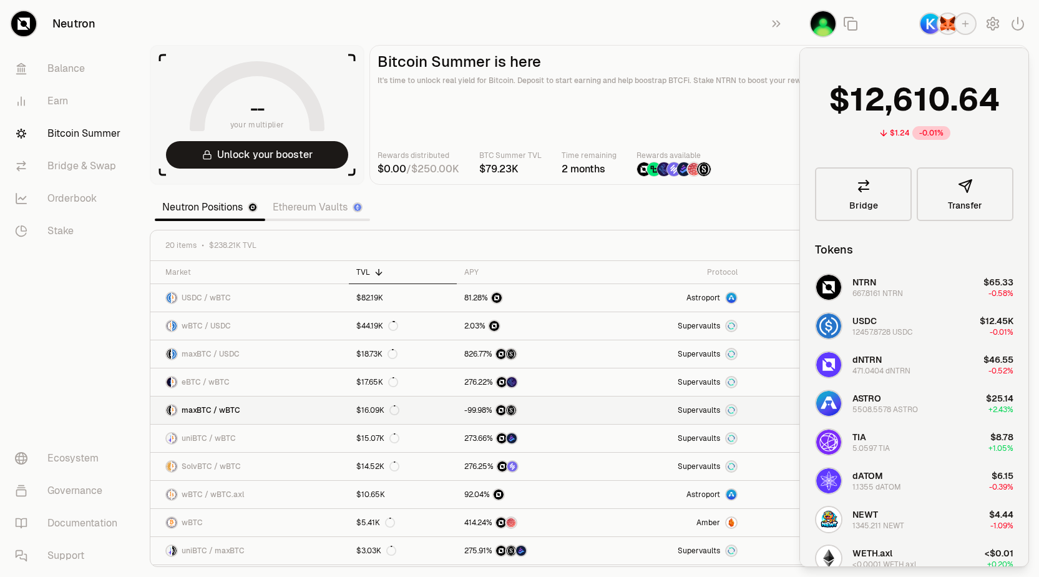
click at [273, 403] on link "maxBTC / wBTC" at bounding box center [249, 409] width 198 height 27
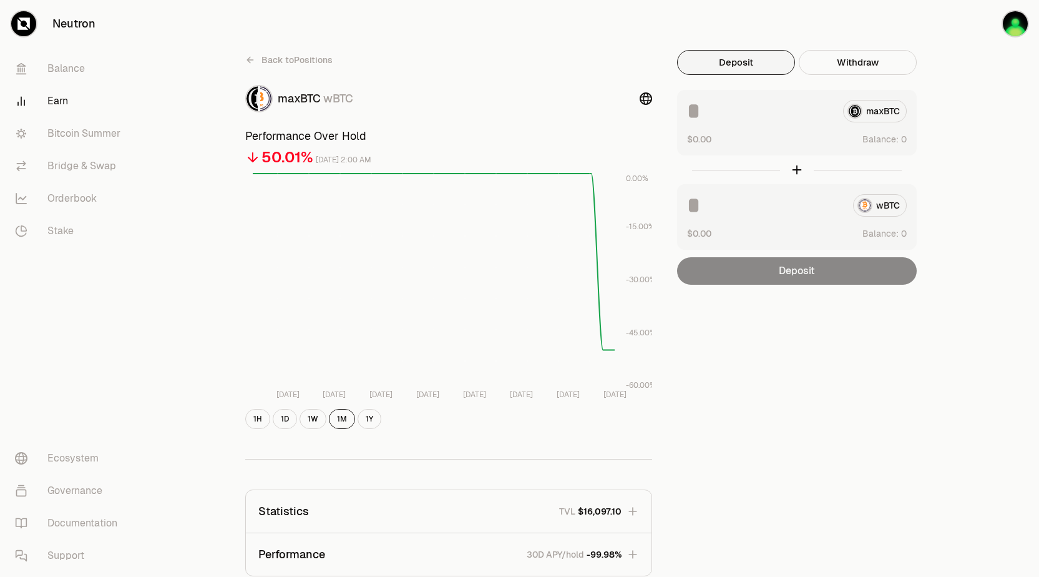
click at [248, 60] on icon at bounding box center [250, 60] width 6 height 0
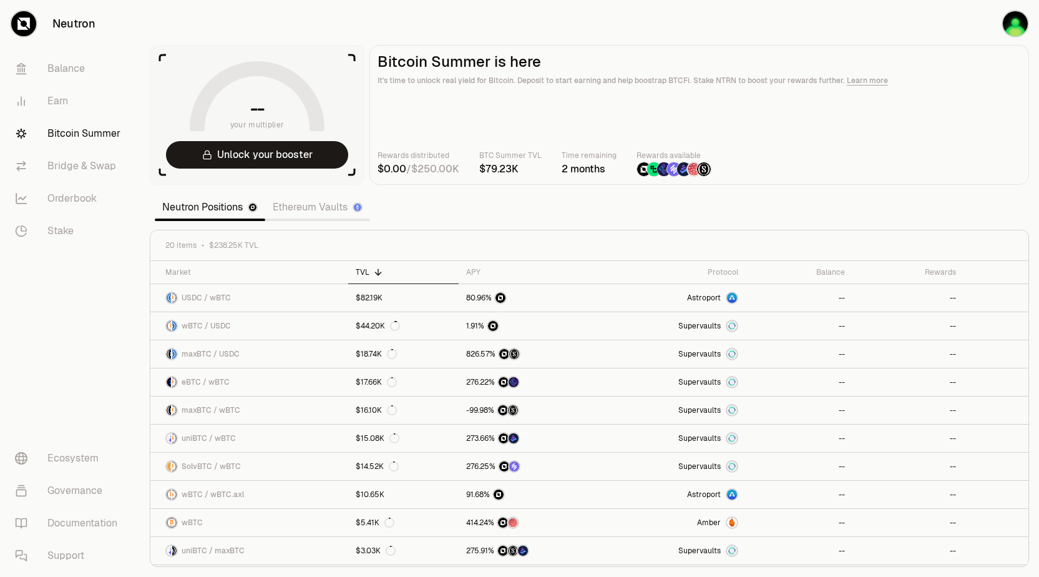
click at [290, 209] on link "Ethereum Vaults" at bounding box center [317, 207] width 105 height 25
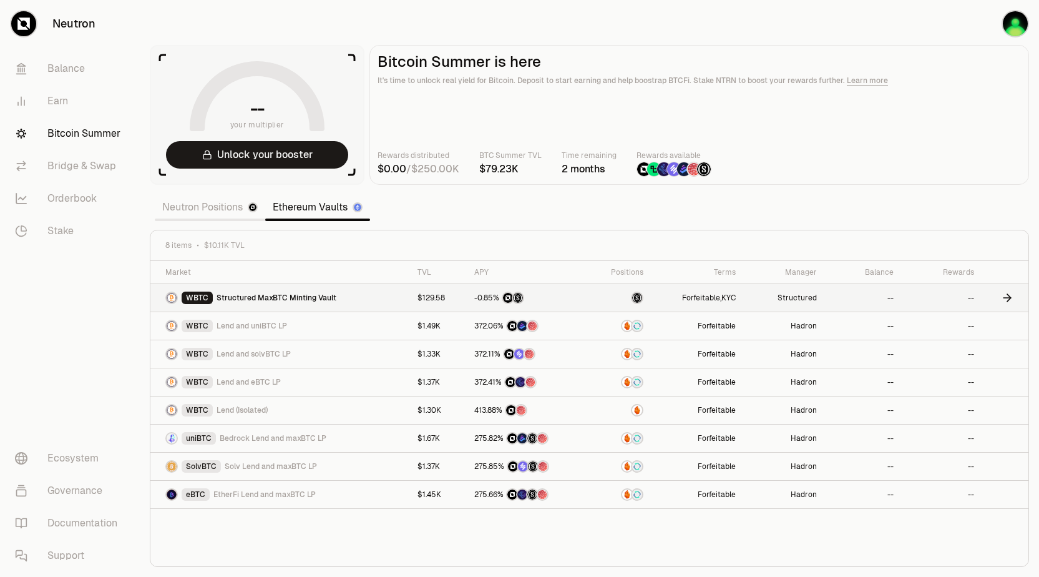
click at [247, 298] on span "Structured MaxBTC Minting Vault" at bounding box center [277, 298] width 120 height 10
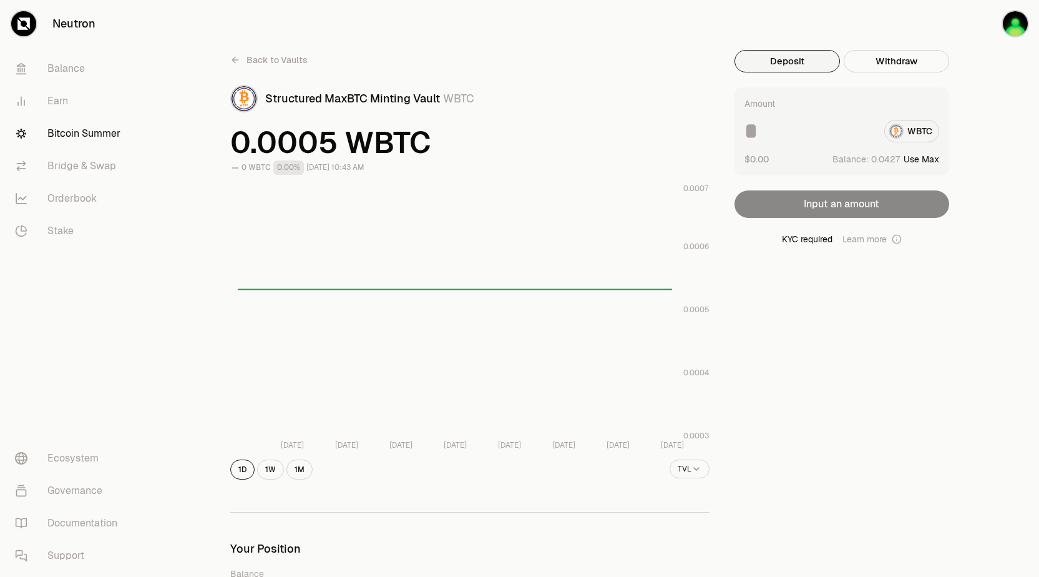
click at [775, 140] on input at bounding box center [809, 131] width 130 height 22
click at [781, 136] on input at bounding box center [809, 131] width 130 height 22
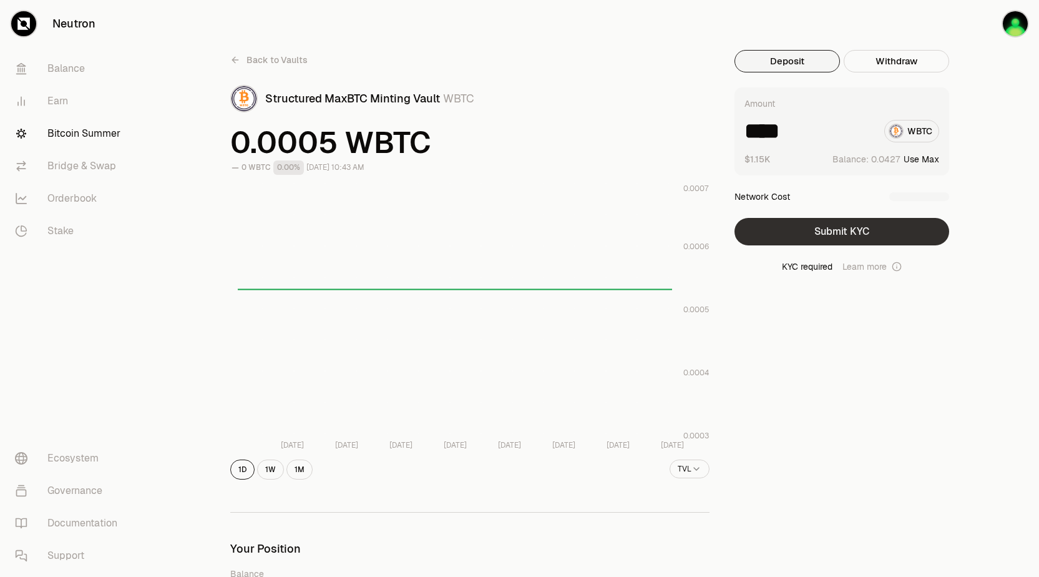
type input "****"
click at [813, 239] on button "Submit KYC" at bounding box center [842, 231] width 215 height 27
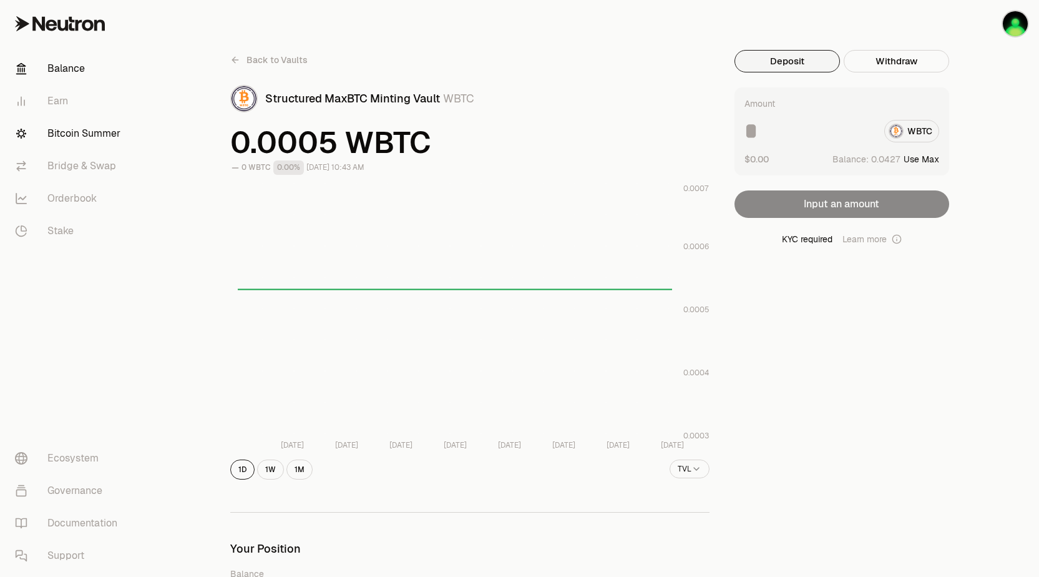
click at [55, 66] on link "Balance" at bounding box center [70, 68] width 130 height 32
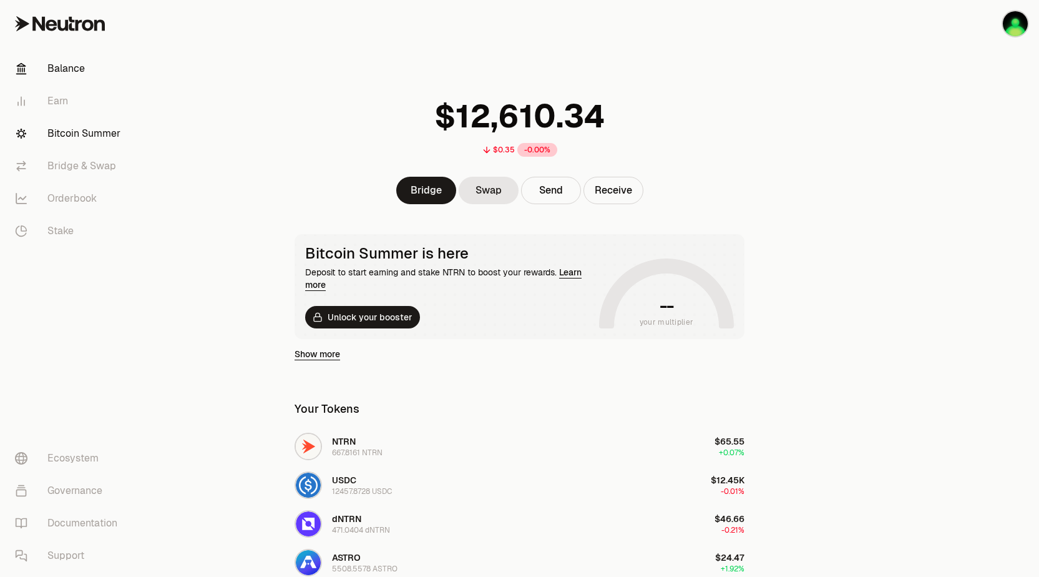
click at [80, 140] on link "Bitcoin Summer" at bounding box center [70, 133] width 130 height 32
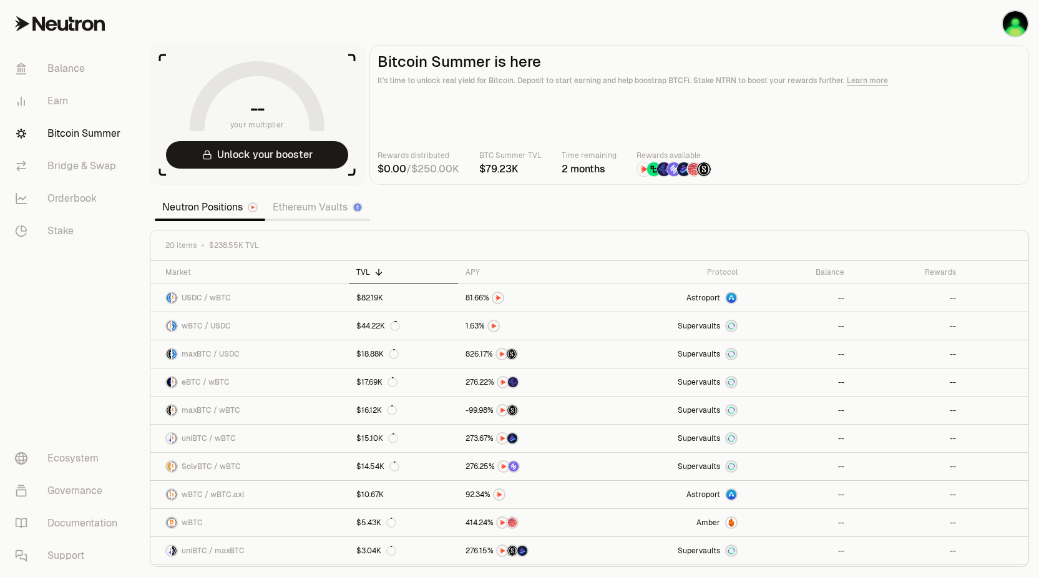
click at [329, 213] on link "Ethereum Vaults" at bounding box center [317, 207] width 105 height 25
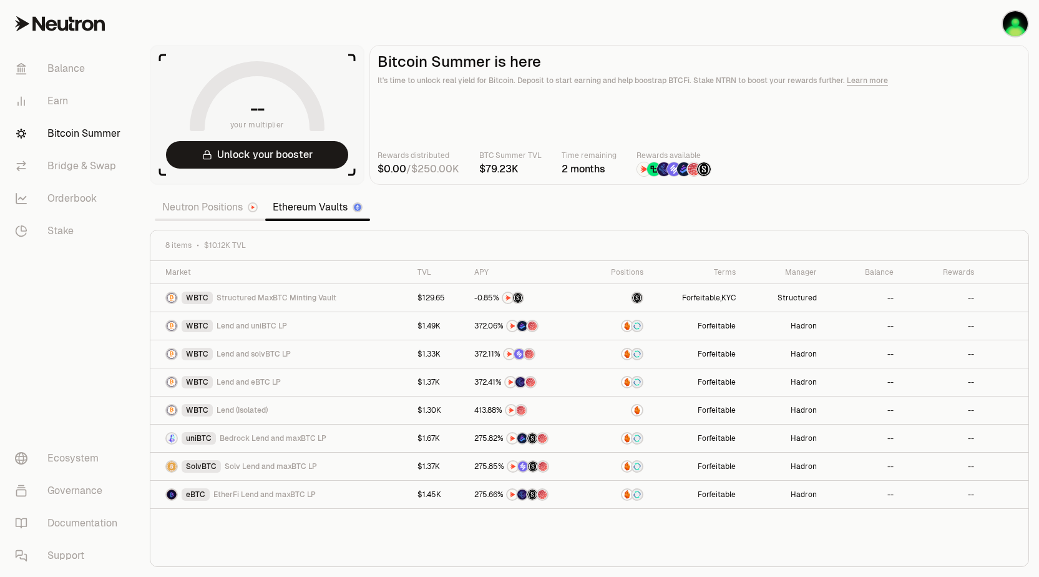
click at [202, 211] on link "Neutron Positions" at bounding box center [210, 207] width 110 height 25
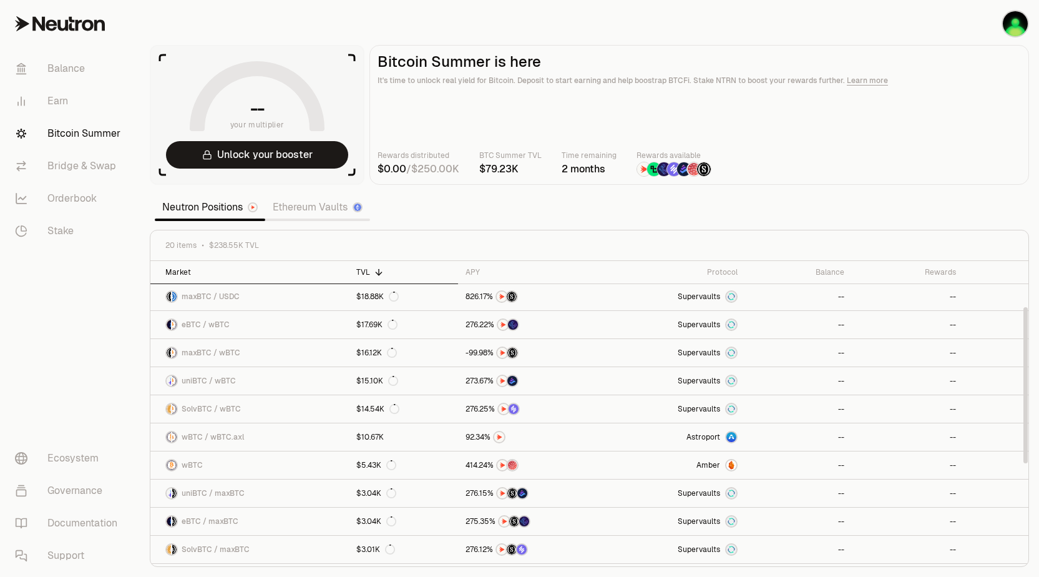
scroll to position [123, 0]
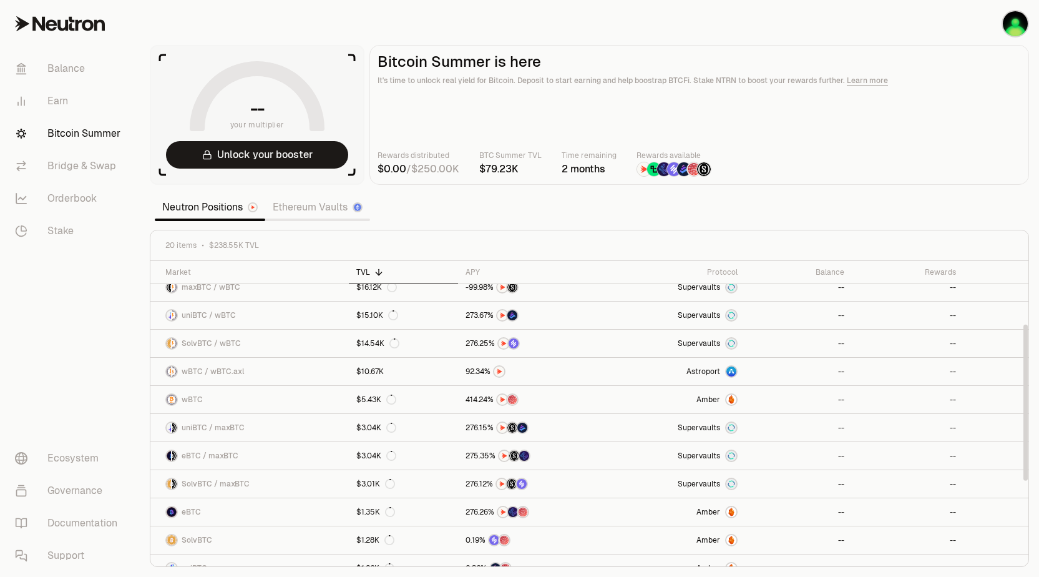
click at [315, 212] on link "Ethereum Vaults" at bounding box center [317, 207] width 105 height 25
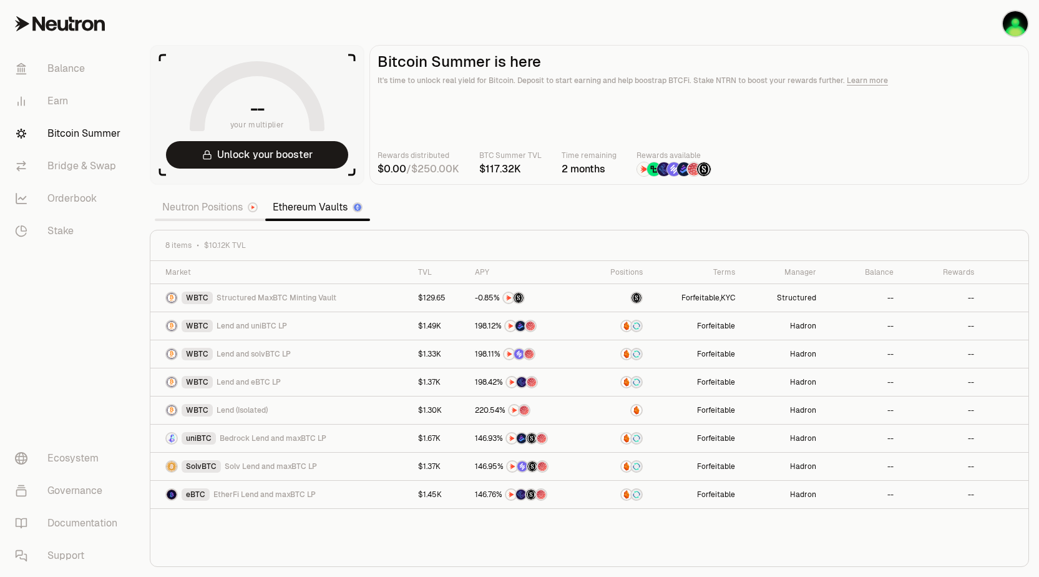
click at [220, 206] on link "Neutron Positions" at bounding box center [210, 207] width 110 height 25
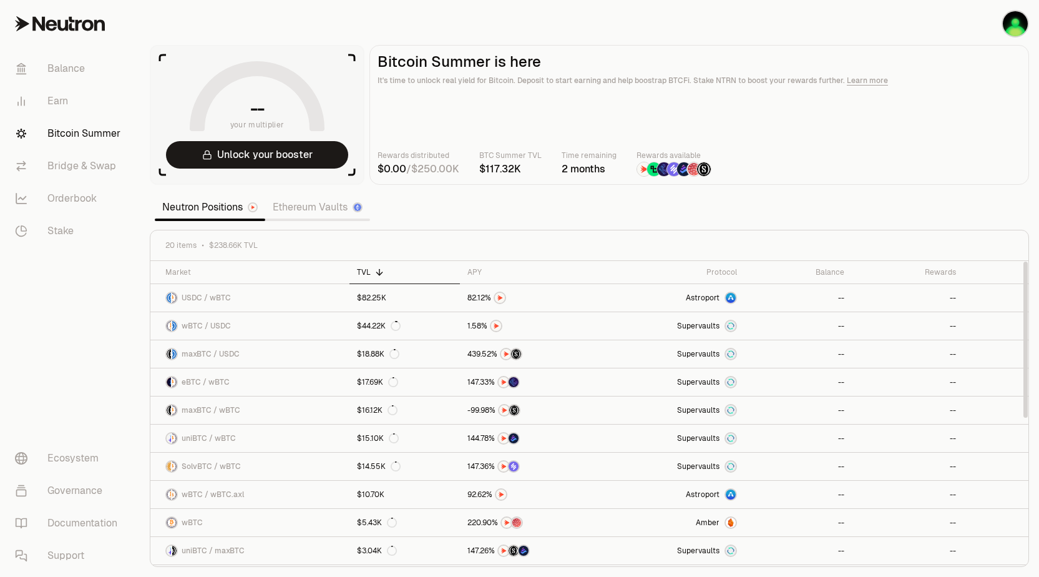
click at [296, 212] on link "Ethereum Vaults" at bounding box center [317, 207] width 105 height 25
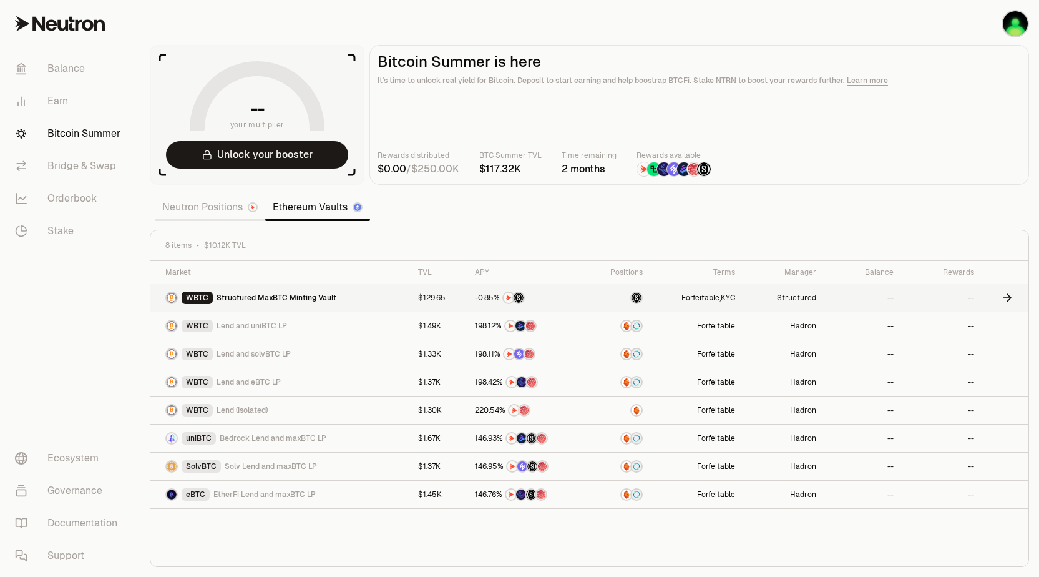
click at [246, 296] on span "Structured MaxBTC Minting Vault" at bounding box center [277, 298] width 120 height 10
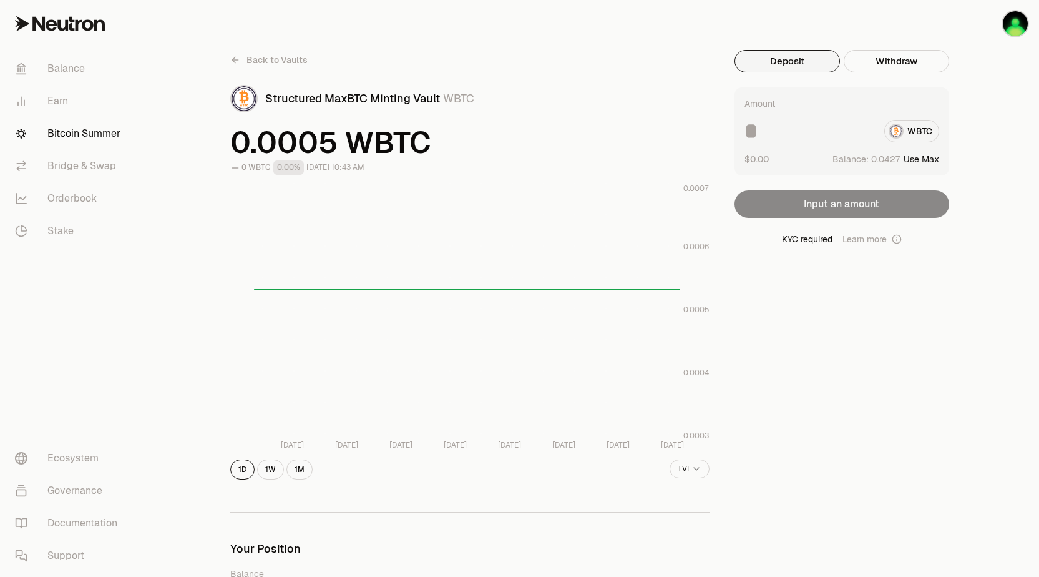
click at [796, 130] on input at bounding box center [809, 131] width 130 height 22
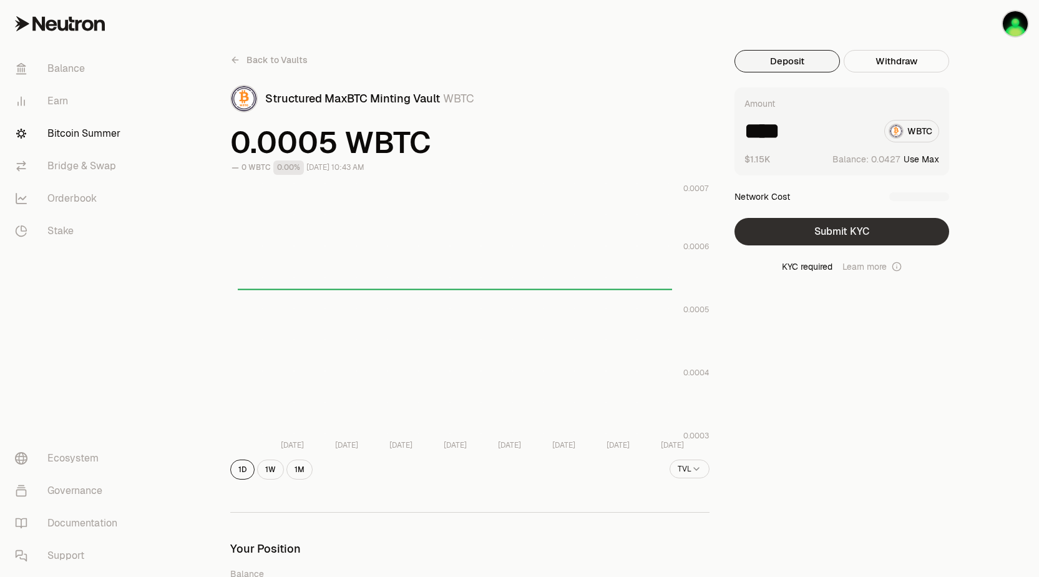
type input "****"
click at [809, 228] on button "Submit KYC" at bounding box center [842, 231] width 215 height 27
click at [846, 242] on button "Submit KYC" at bounding box center [842, 231] width 215 height 27
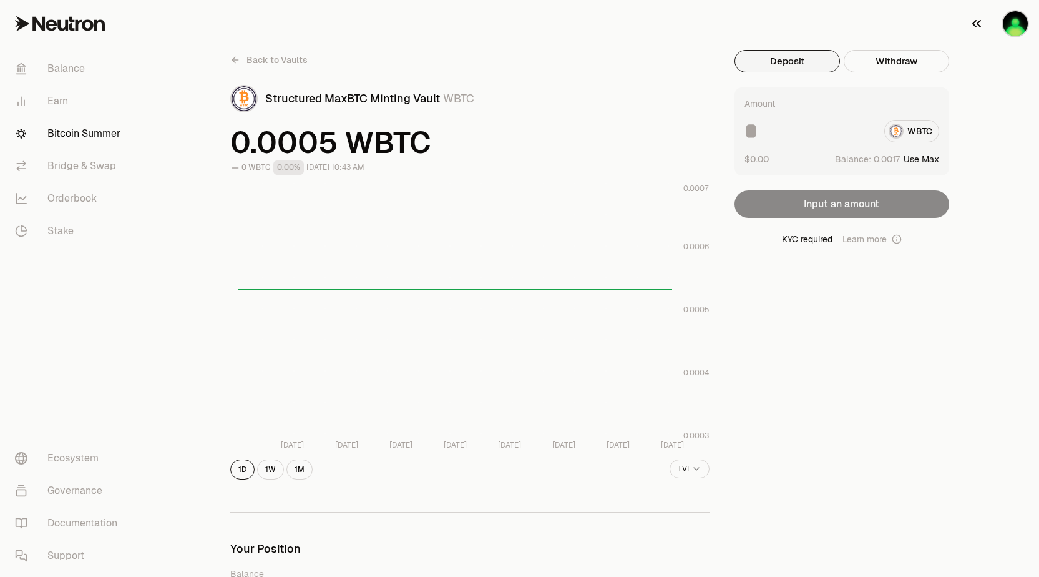
click at [1022, 29] on img "button" at bounding box center [1015, 23] width 25 height 25
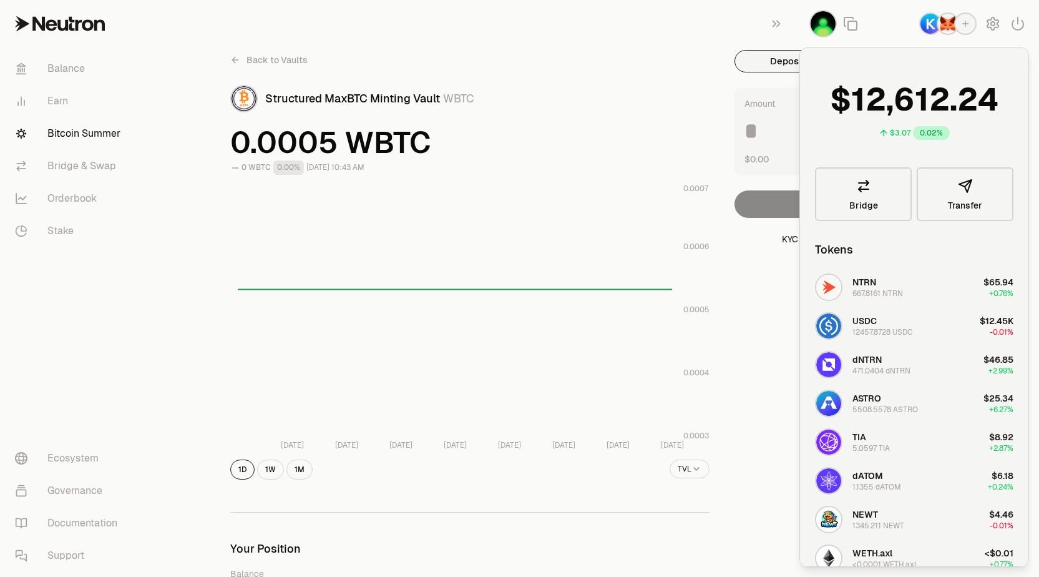
click at [947, 26] on img "button" at bounding box center [948, 24] width 20 height 20
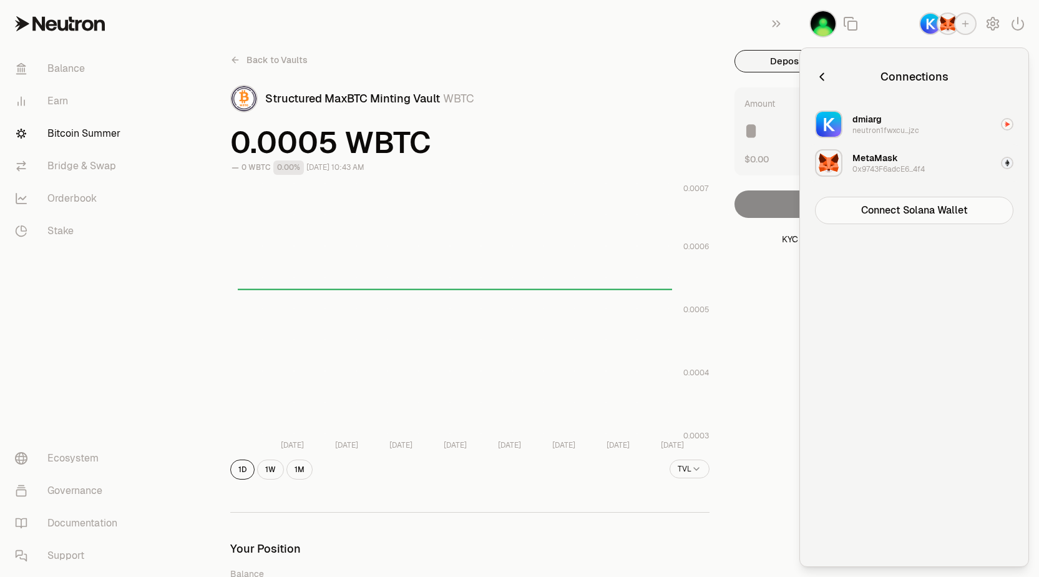
click at [884, 169] on div "0x9743F6adcE6...4f4" at bounding box center [888, 169] width 72 height 10
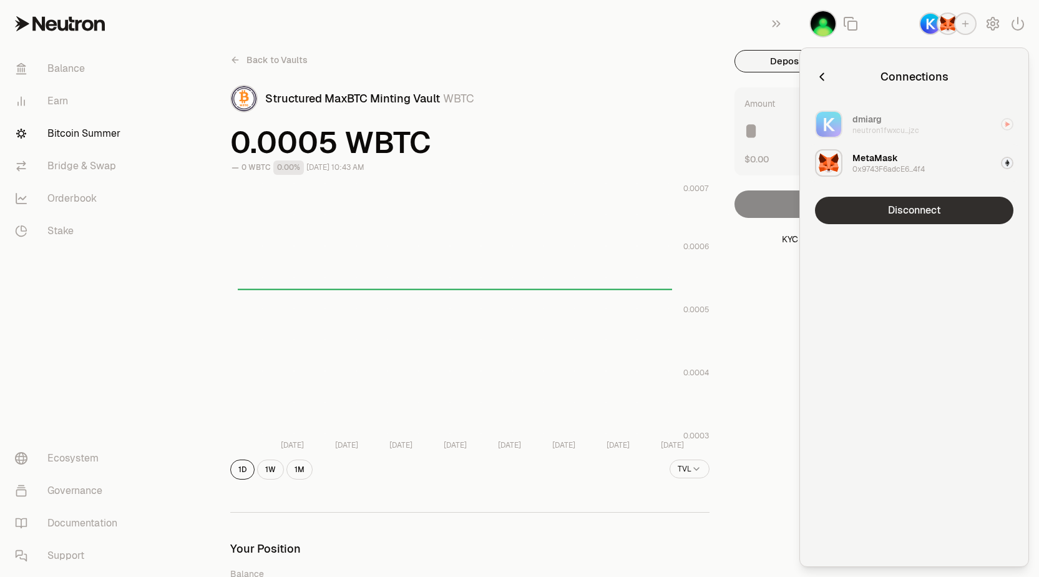
click at [899, 205] on button "Disconnect" at bounding box center [914, 210] width 198 height 27
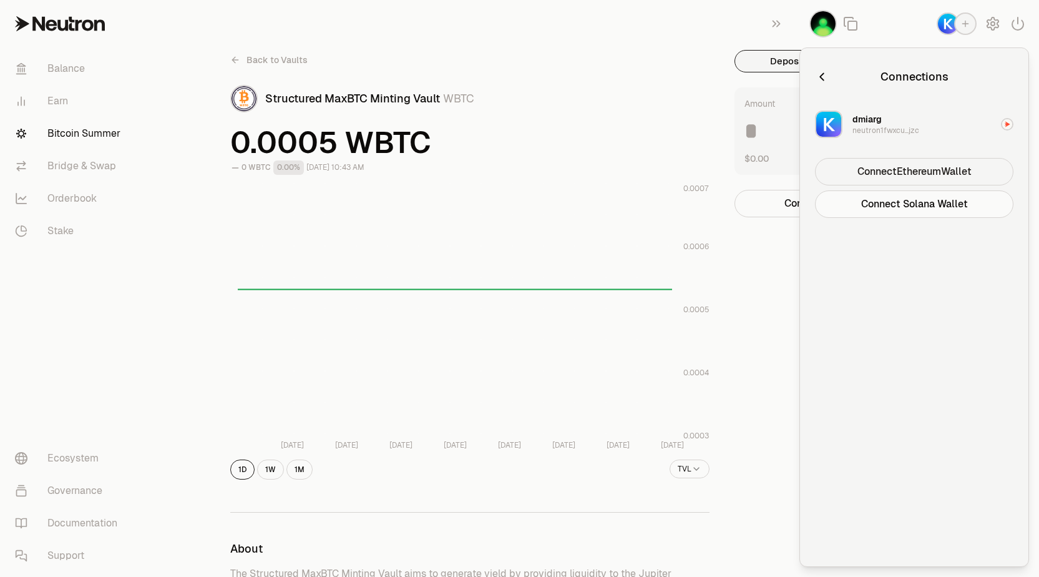
click at [900, 173] on button "Connect Ethereum Wallet" at bounding box center [914, 171] width 198 height 27
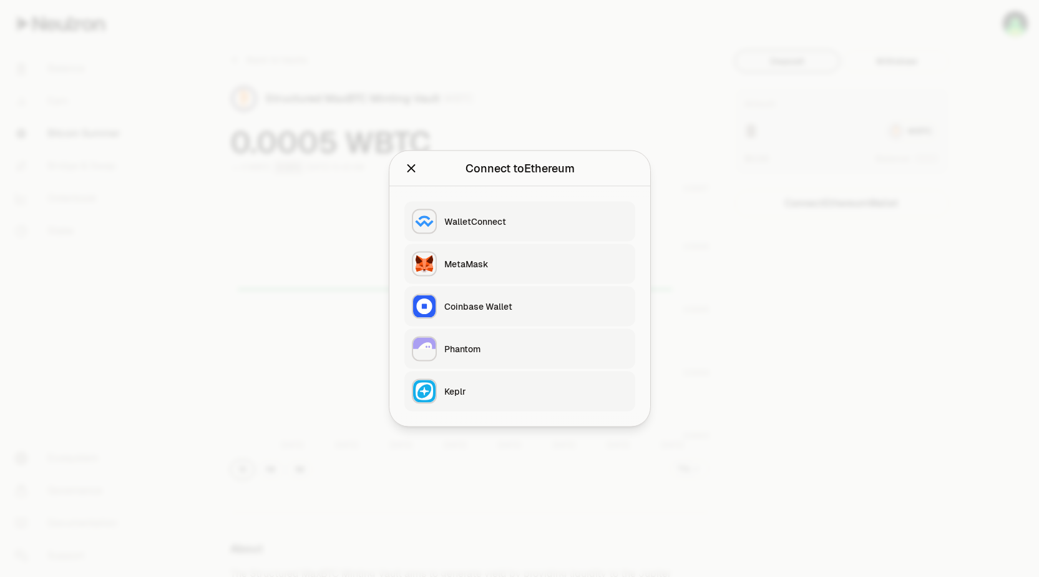
click at [571, 264] on div "MetaMask" at bounding box center [535, 264] width 183 height 12
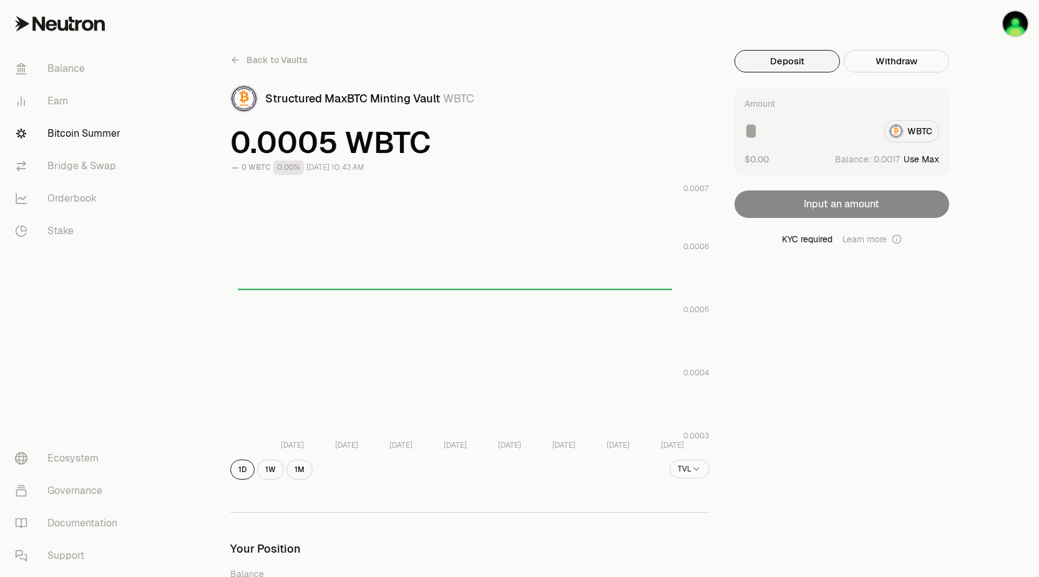
click at [811, 130] on input at bounding box center [809, 131] width 130 height 22
type input "*"
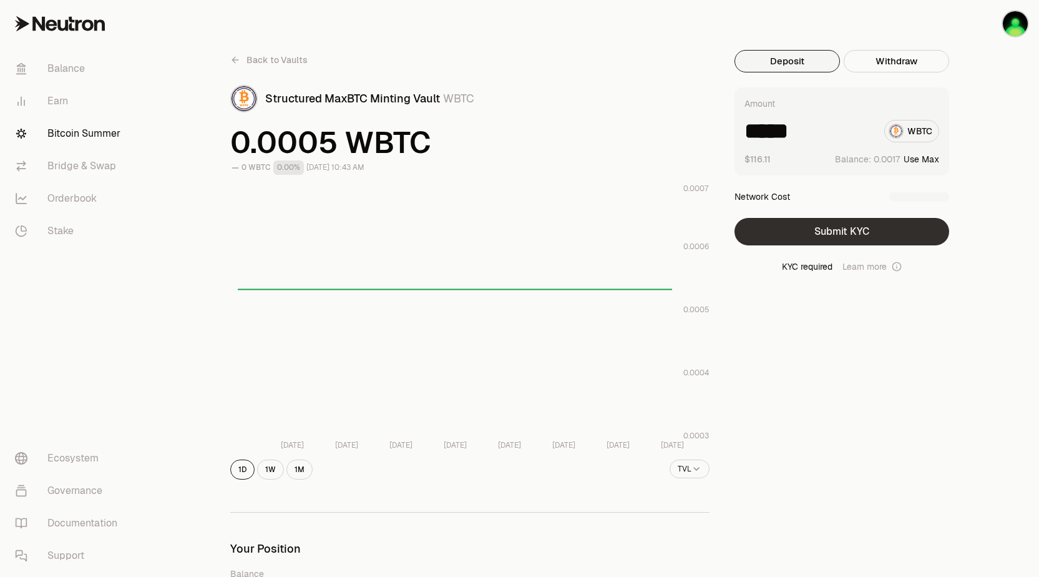
type input "*****"
click at [839, 233] on button "Submit KYC" at bounding box center [842, 231] width 215 height 27
click at [1005, 27] on img "button" at bounding box center [1015, 23] width 25 height 25
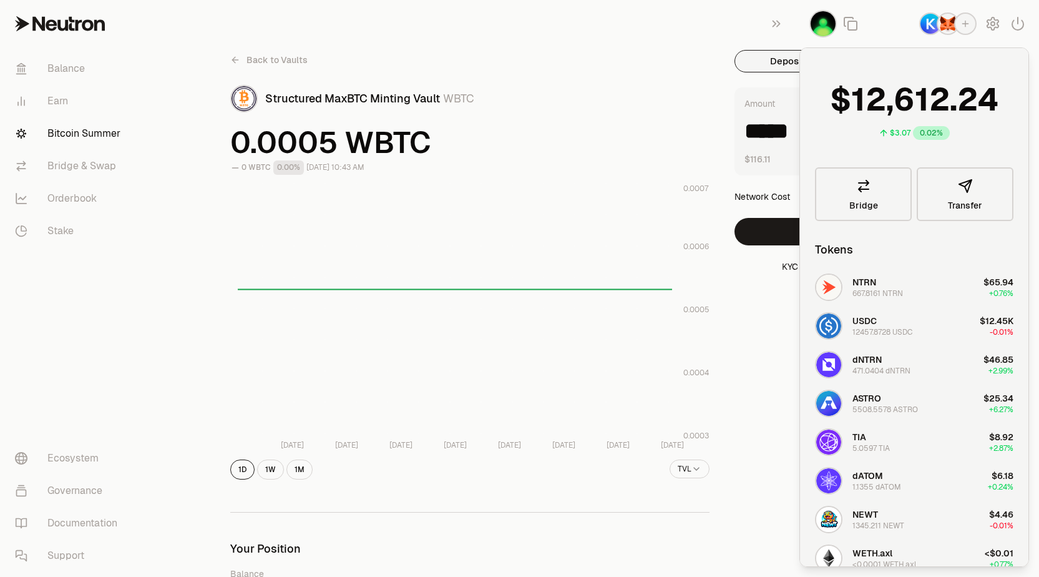
click at [927, 24] on img "button" at bounding box center [930, 24] width 20 height 20
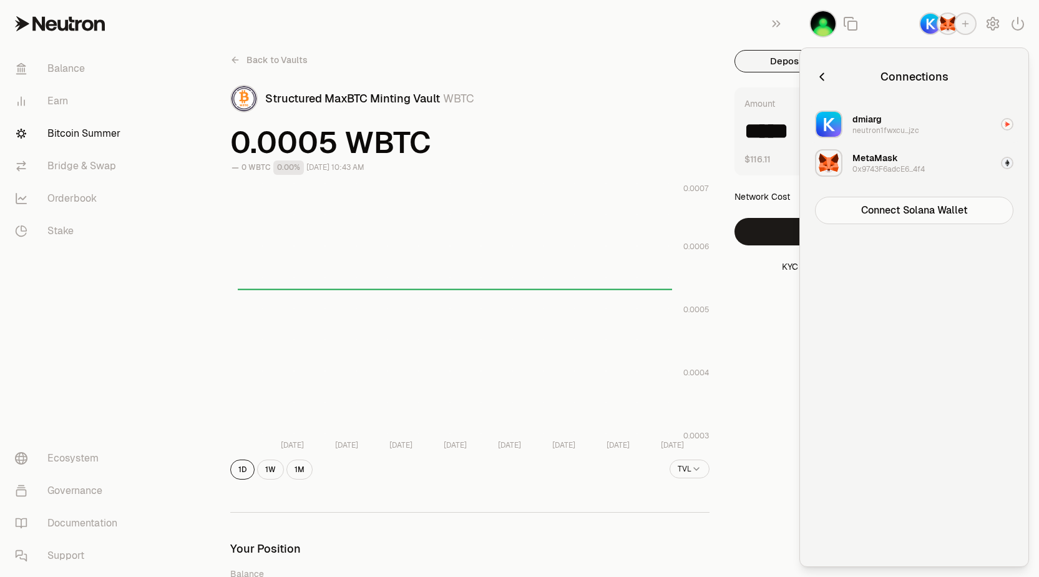
click at [1007, 122] on img "button" at bounding box center [1007, 124] width 10 height 10
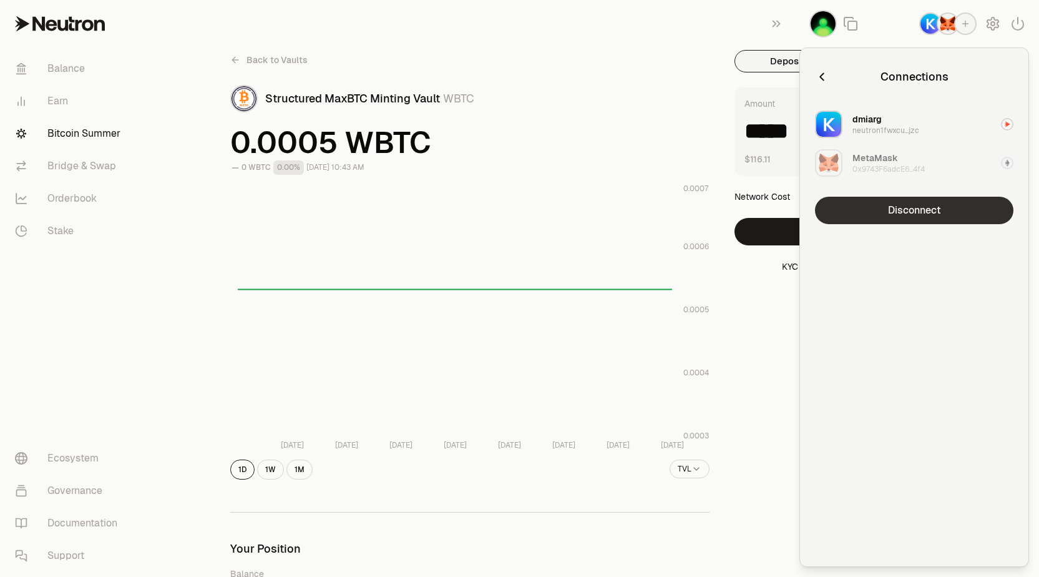
click at [958, 206] on button "Disconnect" at bounding box center [914, 210] width 198 height 27
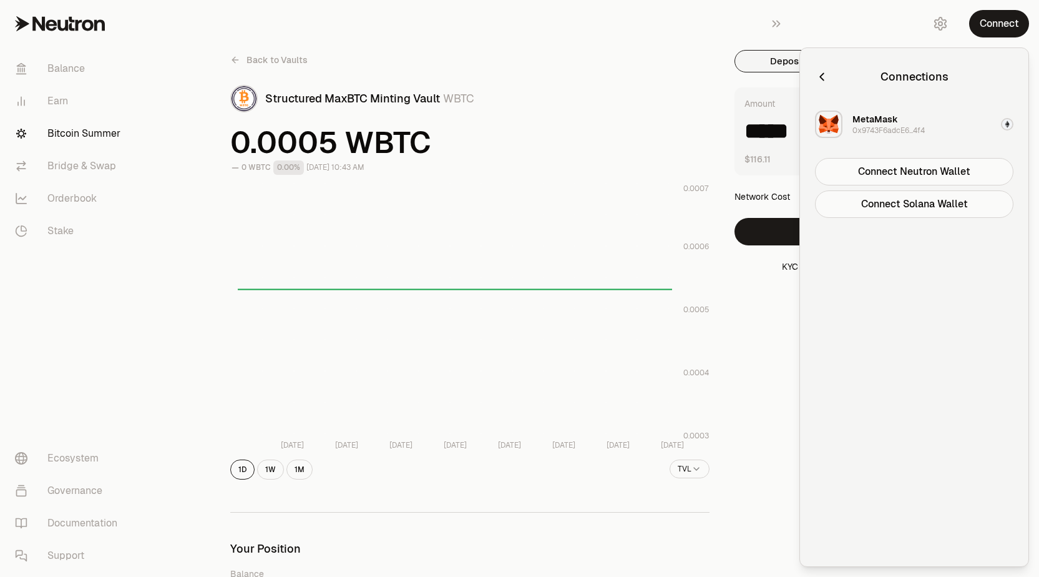
click at [676, 85] on div "Structured MaxBTC Minting Vault WBTC" at bounding box center [469, 98] width 479 height 27
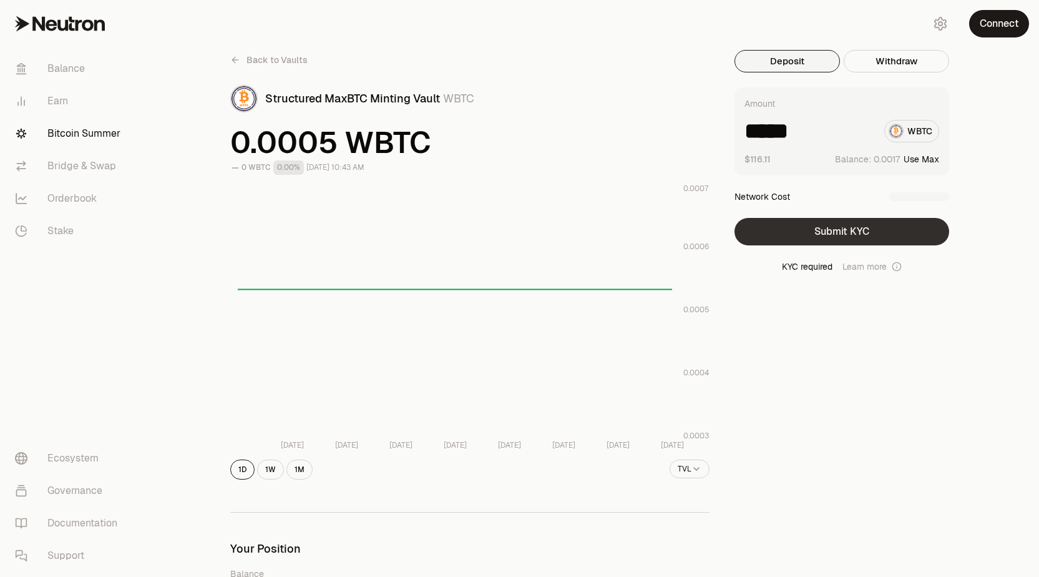
click at [810, 242] on button "Submit KYC" at bounding box center [842, 231] width 215 height 27
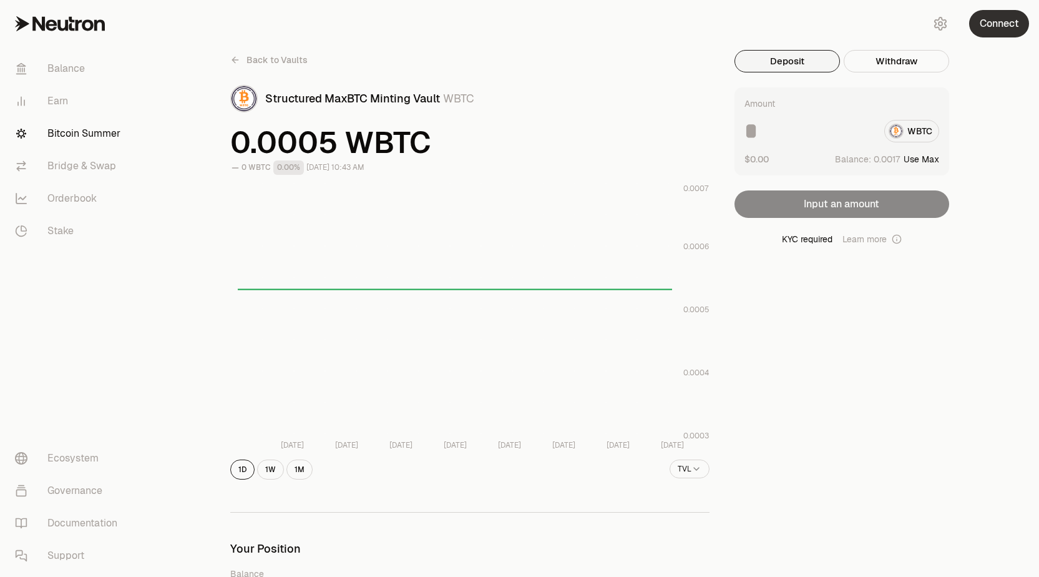
click at [995, 26] on button "Connect" at bounding box center [999, 23] width 60 height 27
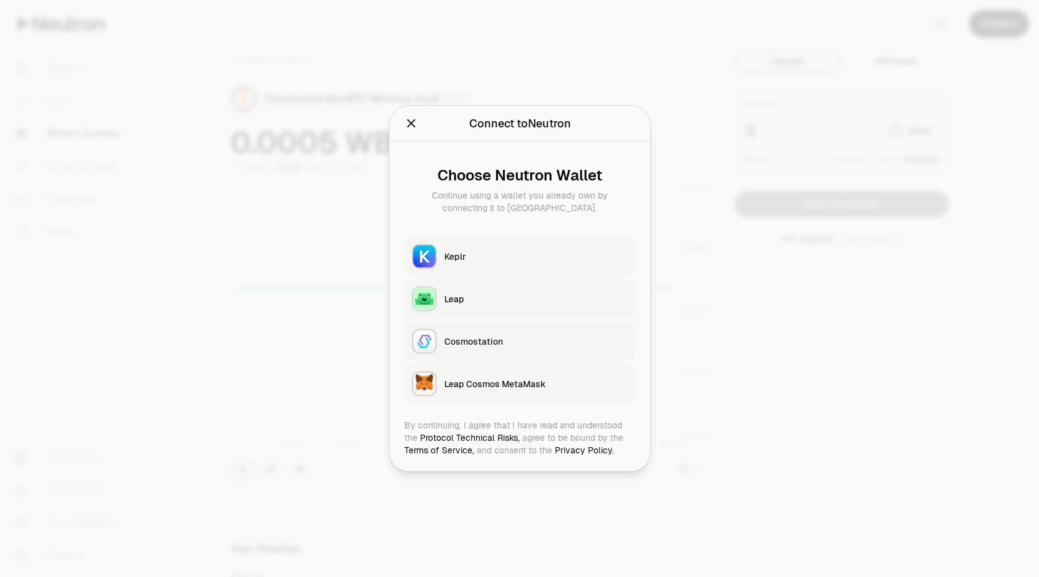
click at [408, 126] on icon "Close" at bounding box center [411, 123] width 8 height 8
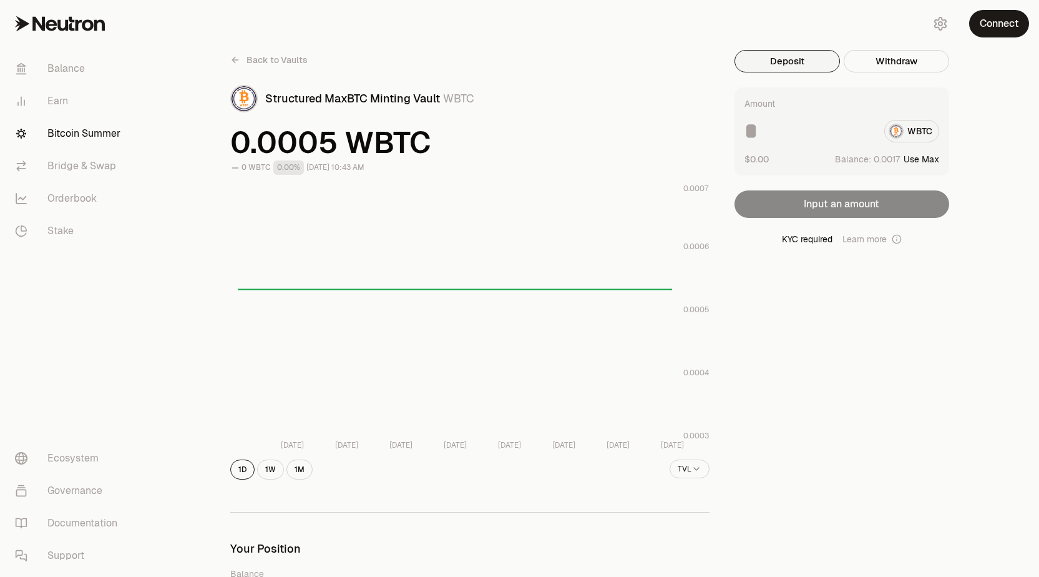
click at [857, 204] on div "Amount WBTC $0.00 Balance: Use Max Input an amount KYC required Learn more" at bounding box center [842, 166] width 215 height 158
click at [288, 62] on span "Back to Vaults" at bounding box center [277, 60] width 61 height 12
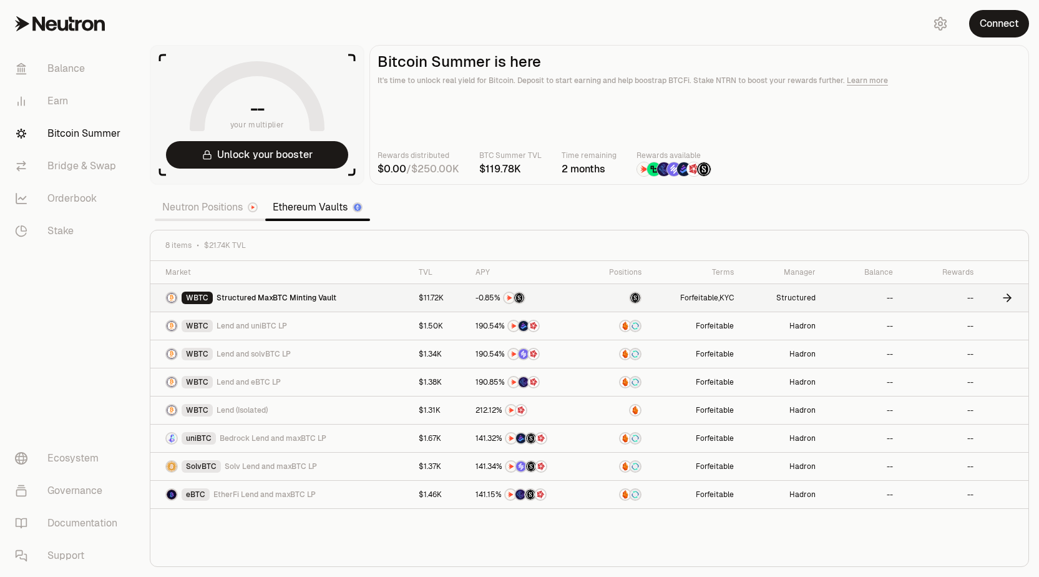
click at [306, 297] on span "Structured MaxBTC Minting Vault" at bounding box center [277, 298] width 120 height 10
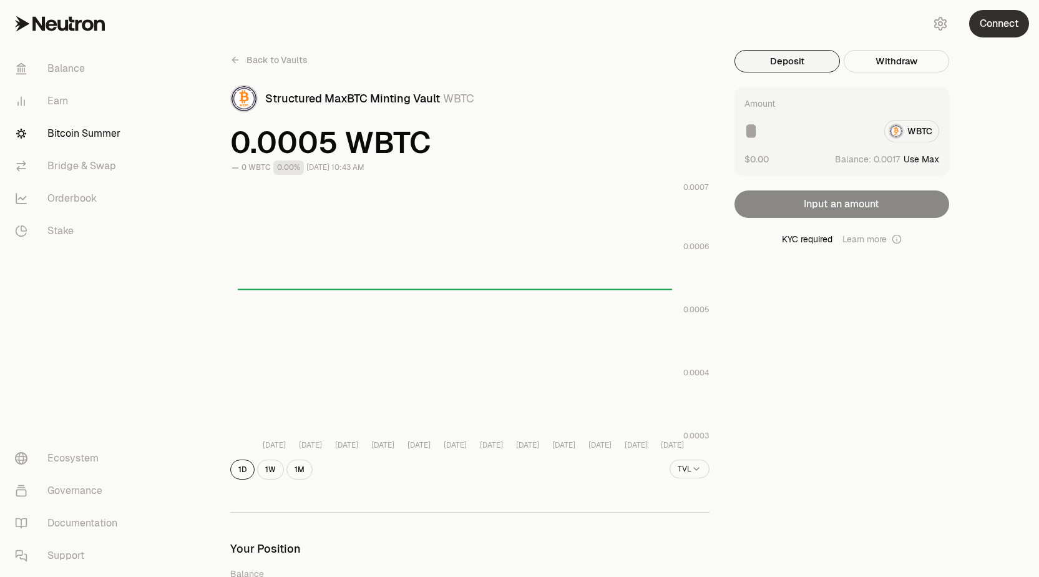
click at [989, 24] on button "Connect" at bounding box center [999, 23] width 60 height 27
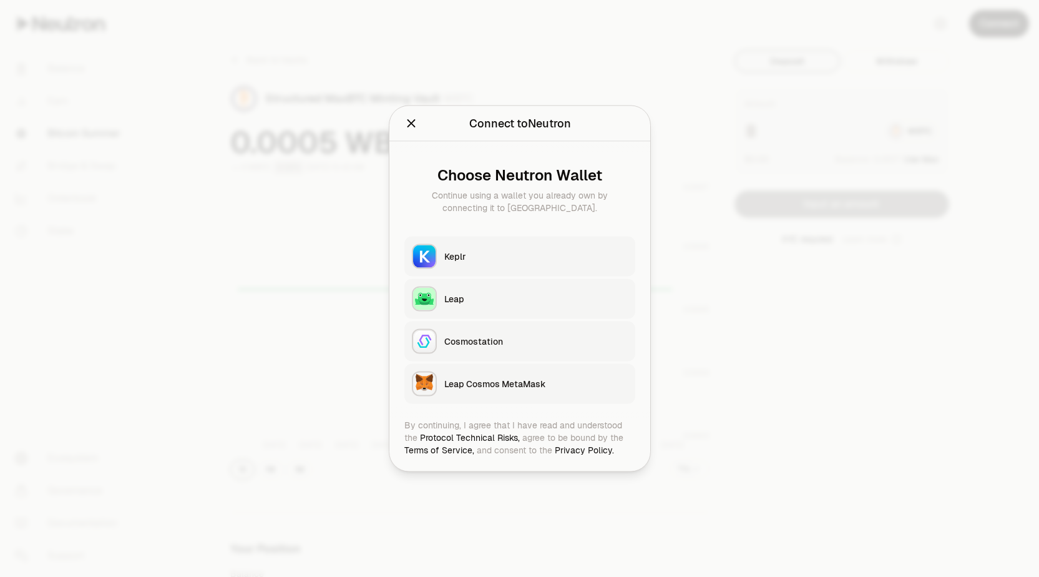
click at [935, 6] on div at bounding box center [519, 288] width 1039 height 577
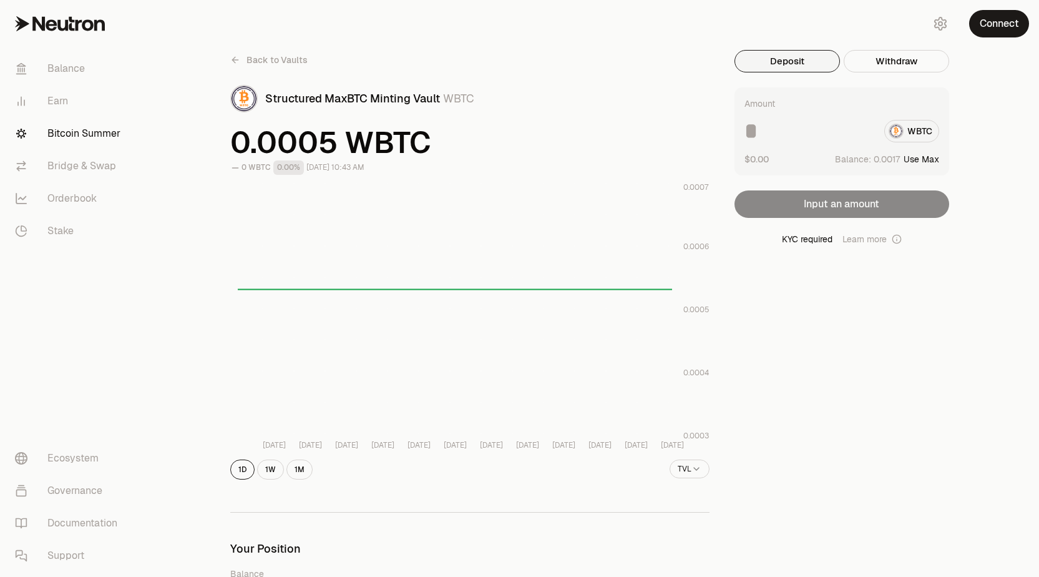
click at [665, 93] on div "Structured MaxBTC Minting Vault WBTC" at bounding box center [487, 98] width 444 height 17
click at [816, 239] on div "KYC required Learn more" at bounding box center [842, 239] width 215 height 12
click at [986, 29] on button "Connect" at bounding box center [999, 23] width 60 height 27
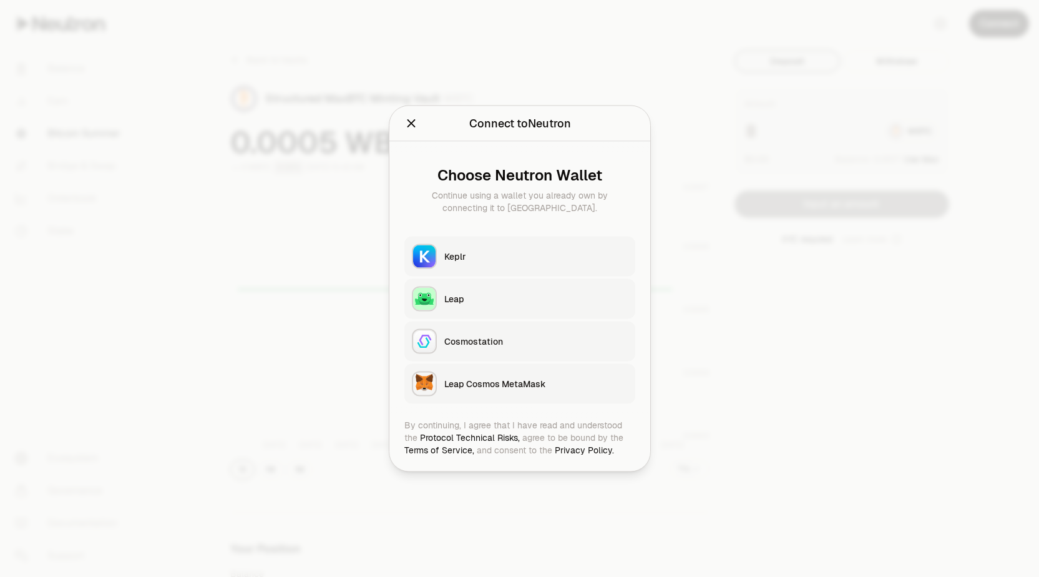
click at [516, 261] on div "Keplr" at bounding box center [535, 256] width 183 height 12
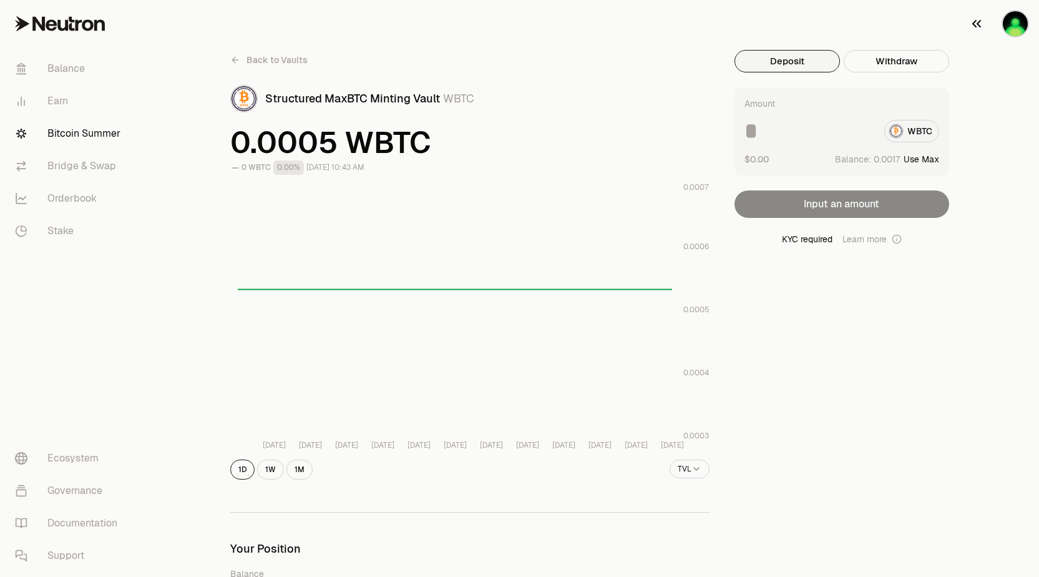
click at [1017, 22] on img "button" at bounding box center [1015, 23] width 25 height 25
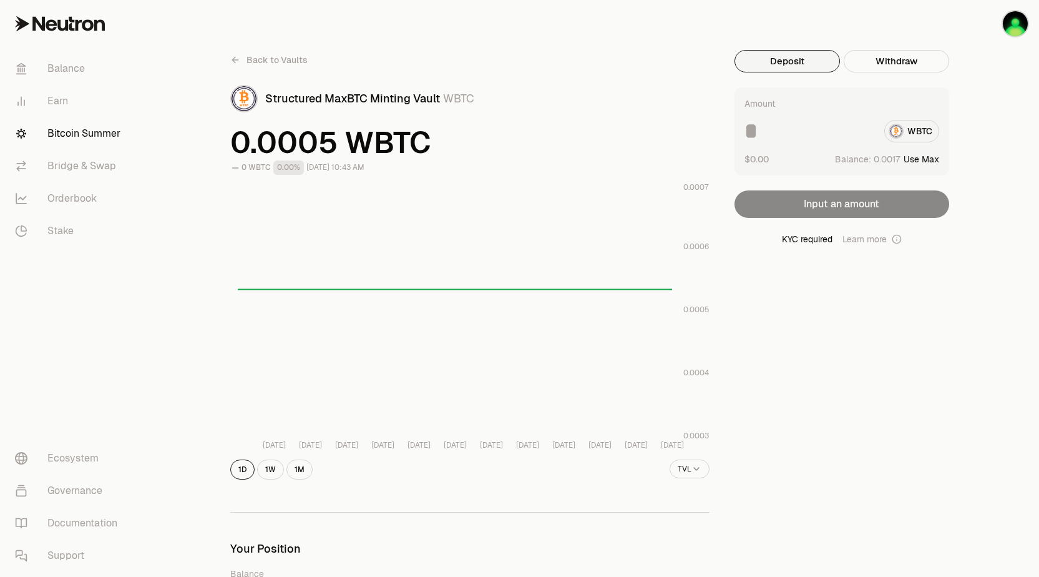
click at [925, 157] on button "Use Max" at bounding box center [922, 159] width 36 height 12
type input "**********"
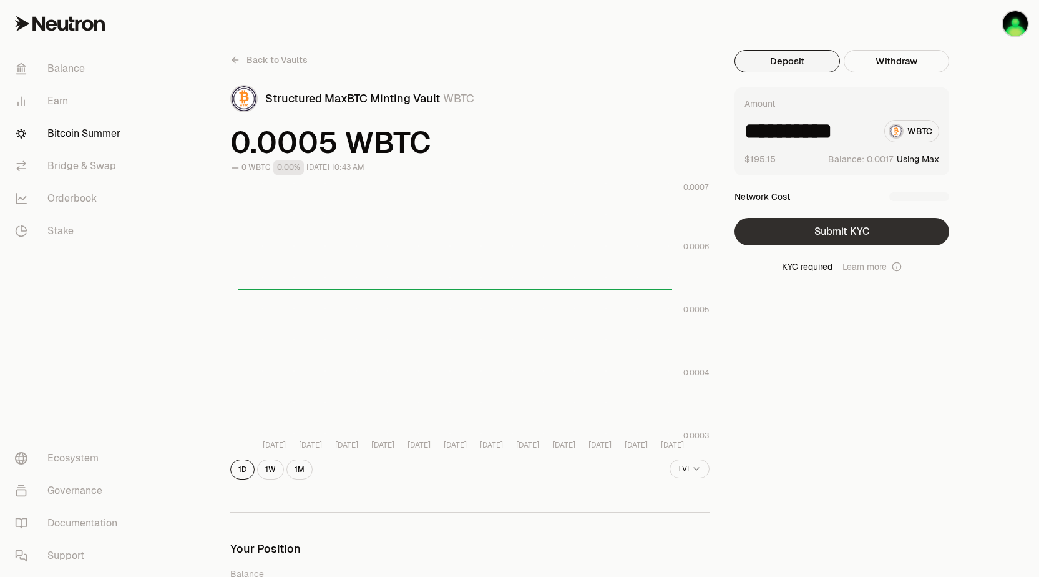
click at [852, 233] on button "Submit KYC" at bounding box center [842, 231] width 215 height 27
click at [233, 59] on icon at bounding box center [235, 60] width 10 height 10
